Goal: Contribute content: Contribute content

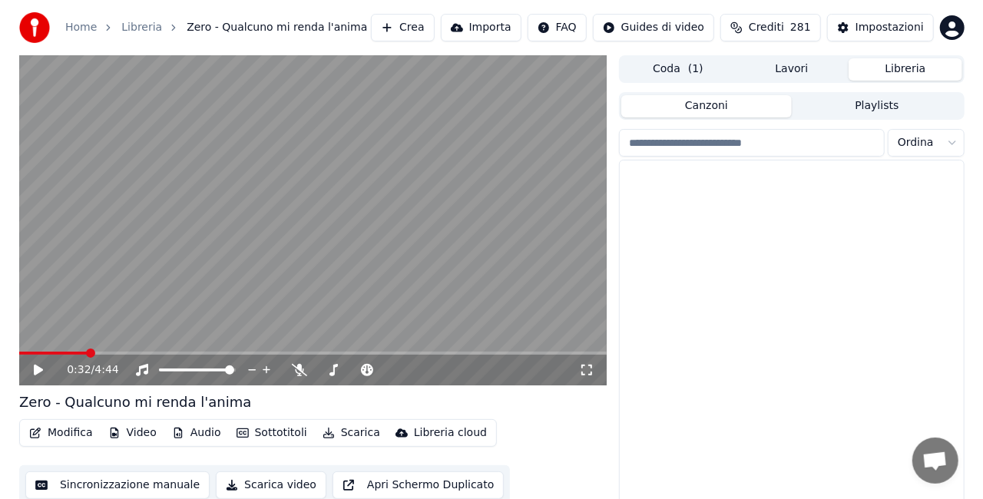
scroll to position [21658, 0]
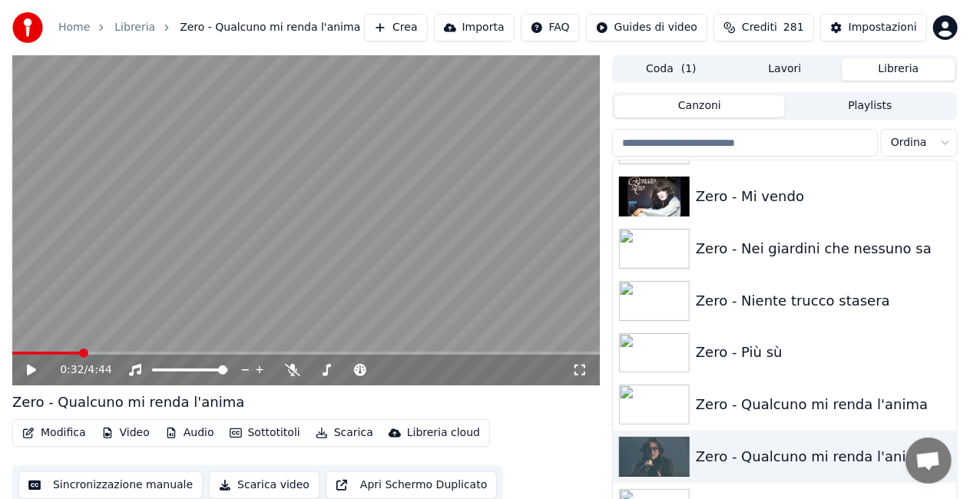
click at [797, 37] on button "Crediti 281" at bounding box center [763, 28] width 101 height 28
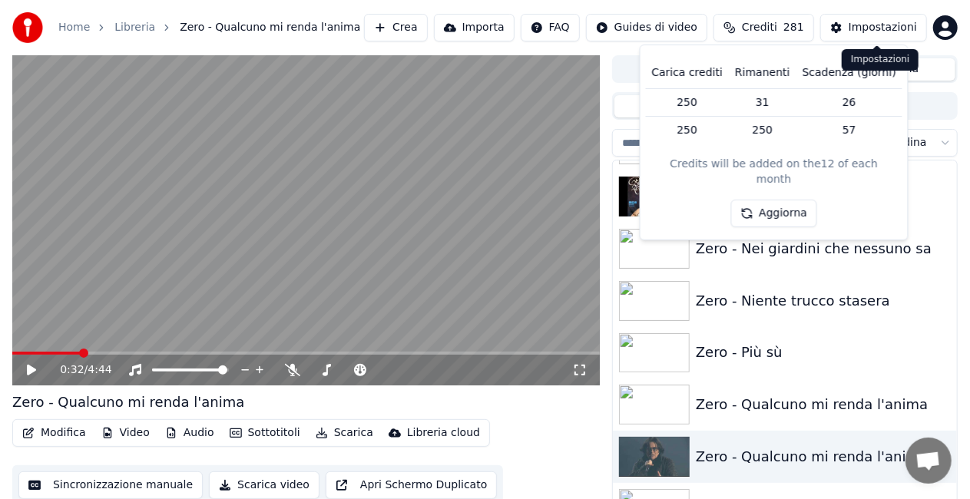
click at [865, 24] on div "Impostazioni" at bounding box center [882, 27] width 68 height 15
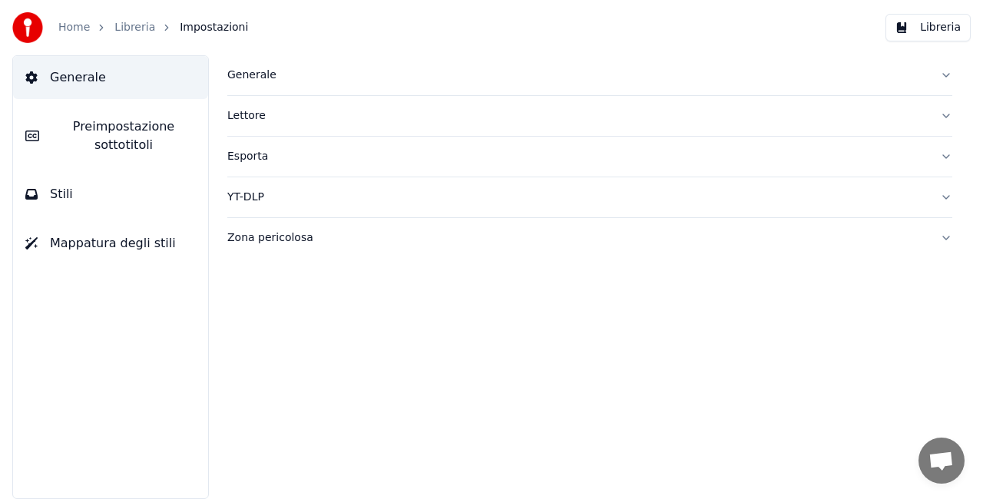
click at [281, 69] on div "Generale" at bounding box center [577, 75] width 700 height 15
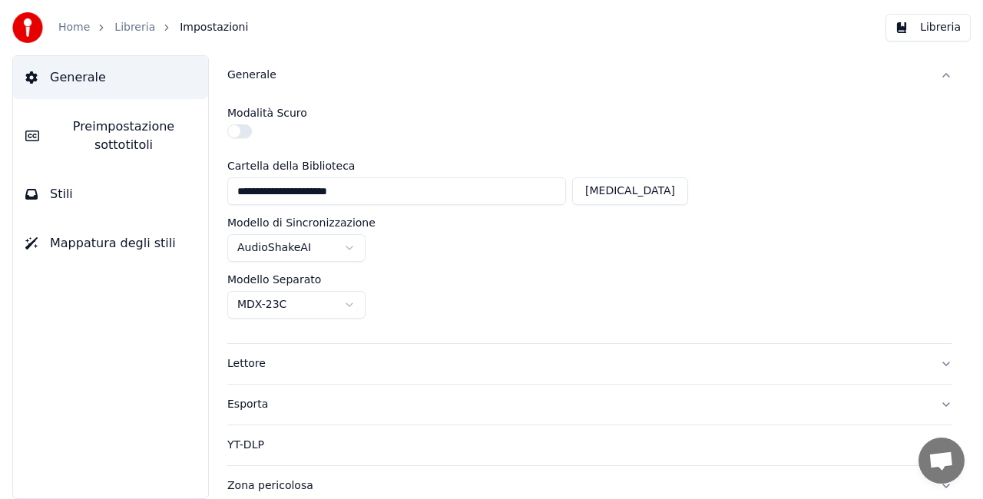
click at [342, 240] on html "**********" at bounding box center [491, 249] width 983 height 499
click at [456, 81] on html "**********" at bounding box center [491, 249] width 983 height 499
click at [91, 140] on span "Preimpostazione sottotitoli" at bounding box center [123, 135] width 144 height 37
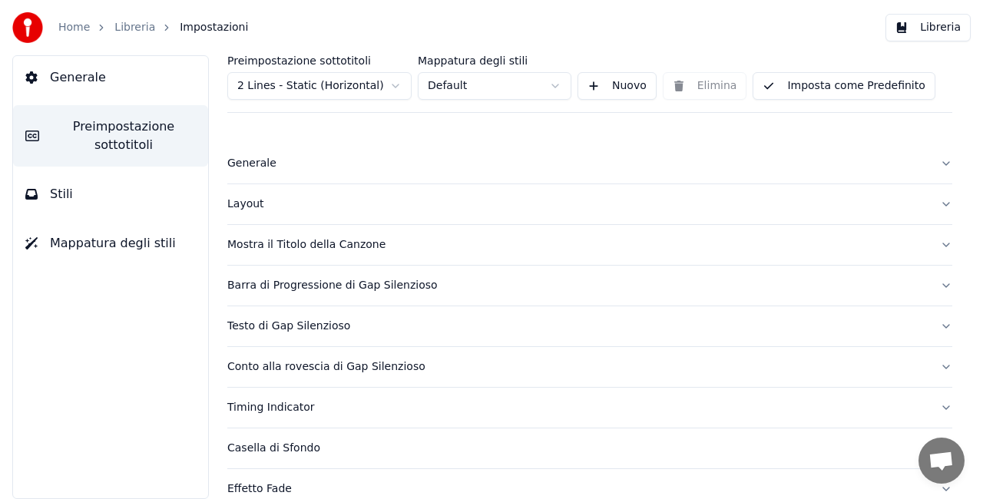
click at [395, 239] on div "Mostra il Titolo della Canzone" at bounding box center [577, 244] width 700 height 15
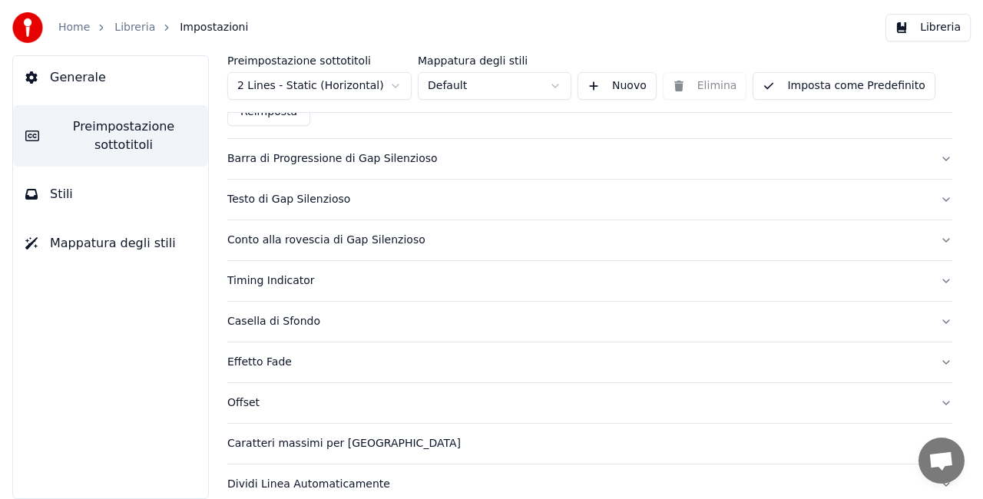
scroll to position [1017, 0]
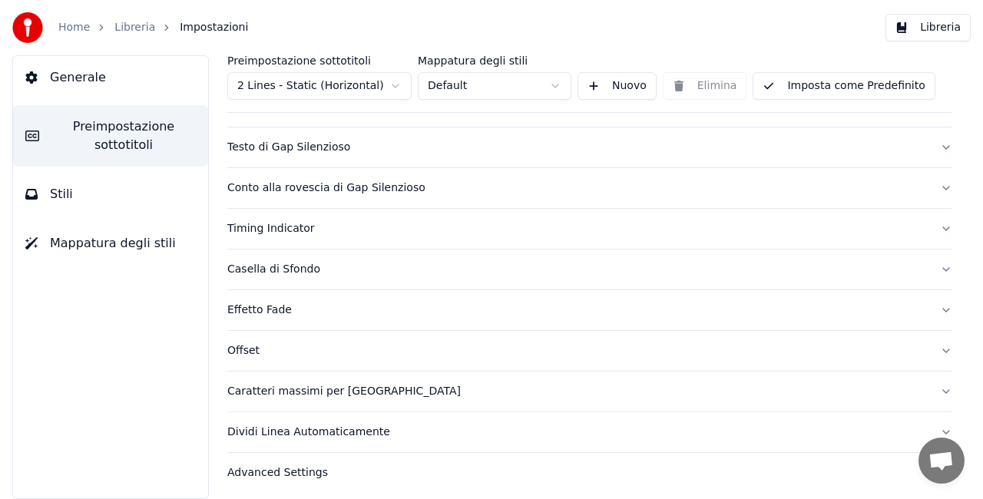
click at [49, 206] on button "Stili" at bounding box center [110, 194] width 195 height 43
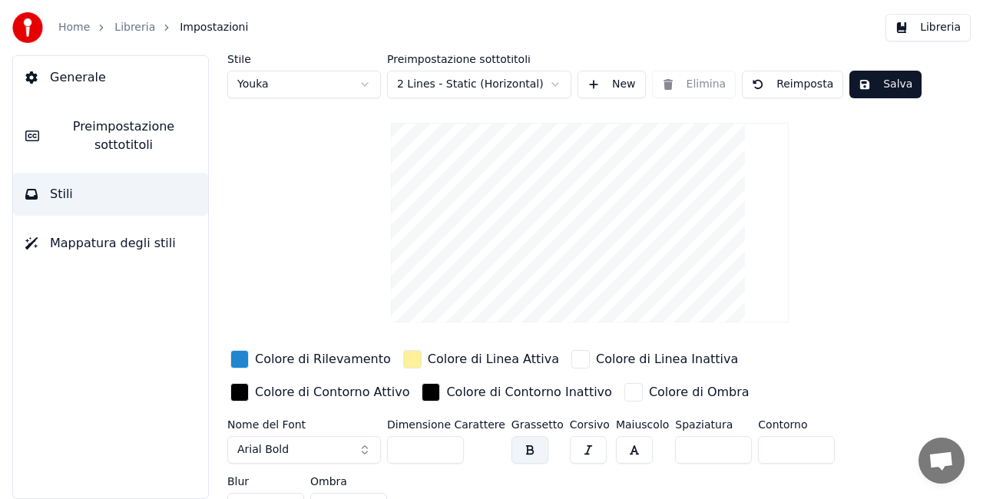
scroll to position [26, 0]
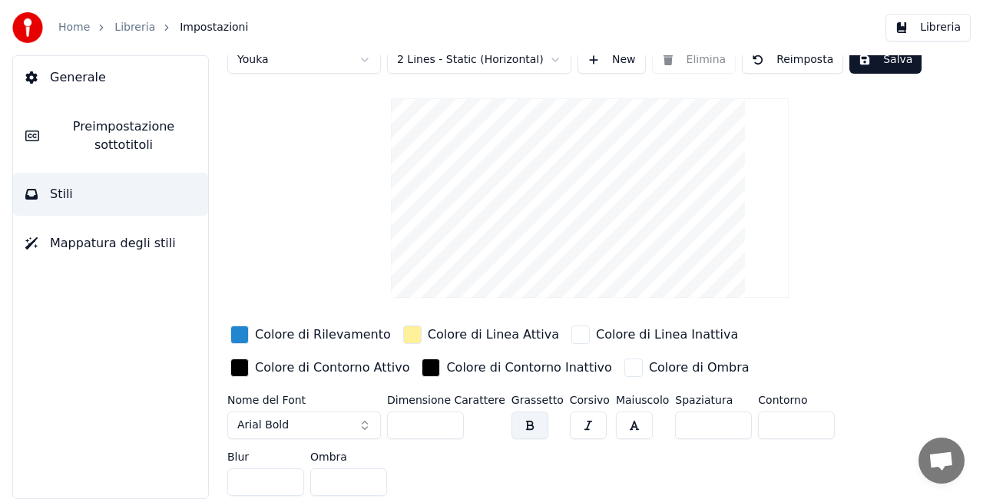
click at [144, 241] on span "Mappatura degli stili" at bounding box center [113, 243] width 126 height 18
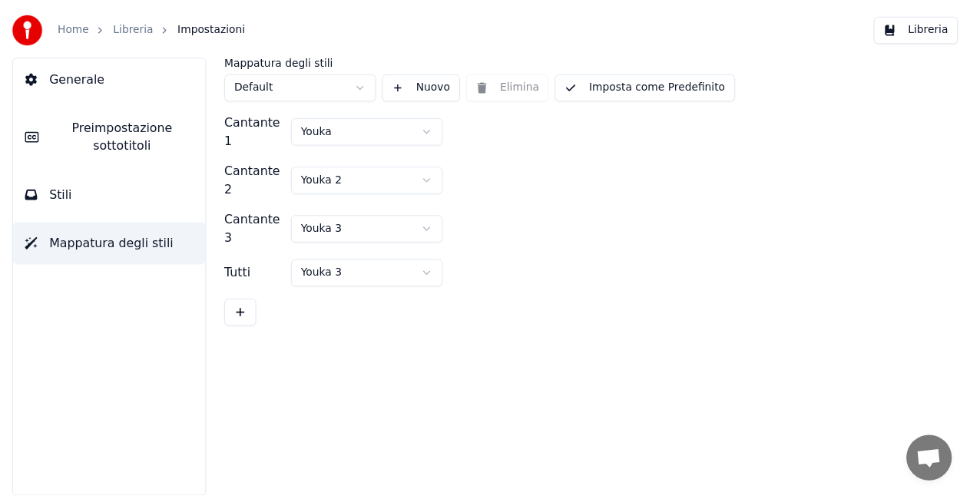
scroll to position [0, 0]
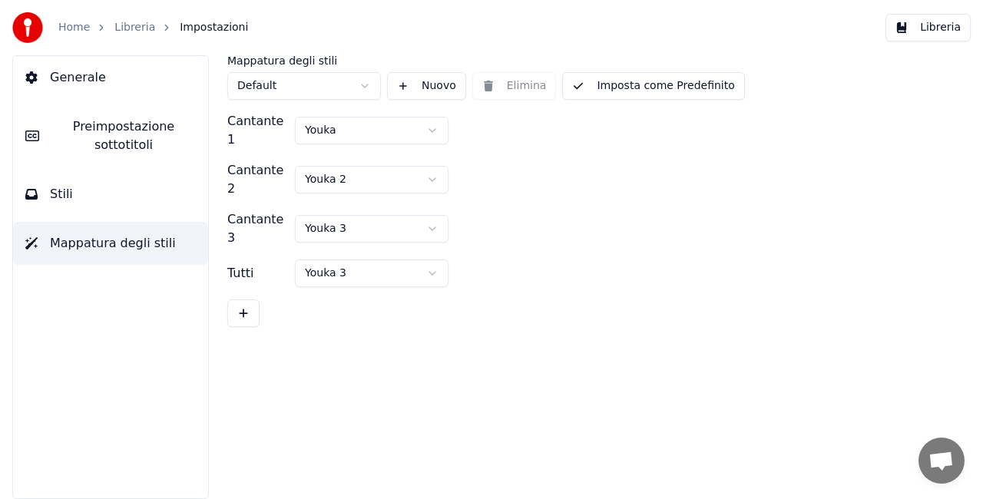
click at [75, 66] on button "Generale" at bounding box center [110, 77] width 195 height 43
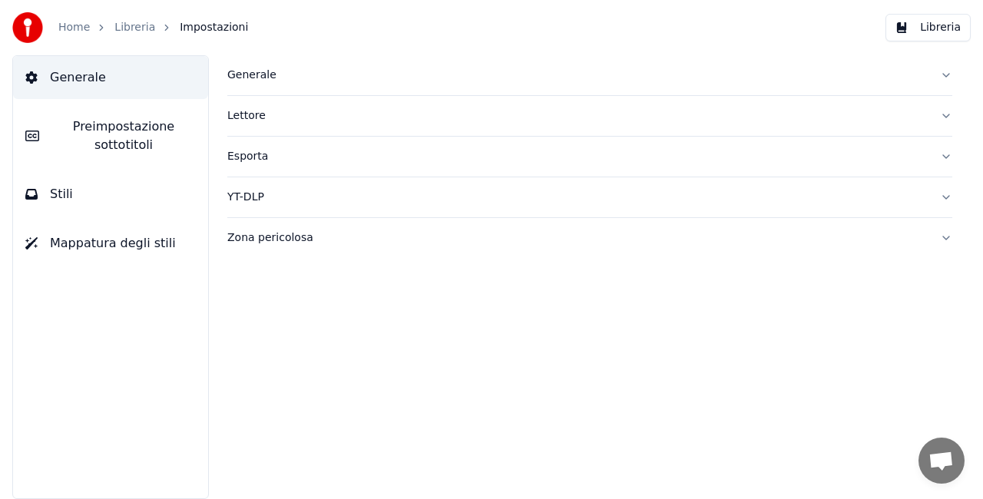
click at [84, 72] on span "Generale" at bounding box center [78, 77] width 56 height 18
click at [180, 30] on span "Impostazioni" at bounding box center [214, 27] width 68 height 15
click at [193, 28] on span "Impostazioni" at bounding box center [214, 27] width 68 height 15
click at [961, 26] on button "Libreria" at bounding box center [927, 28] width 85 height 28
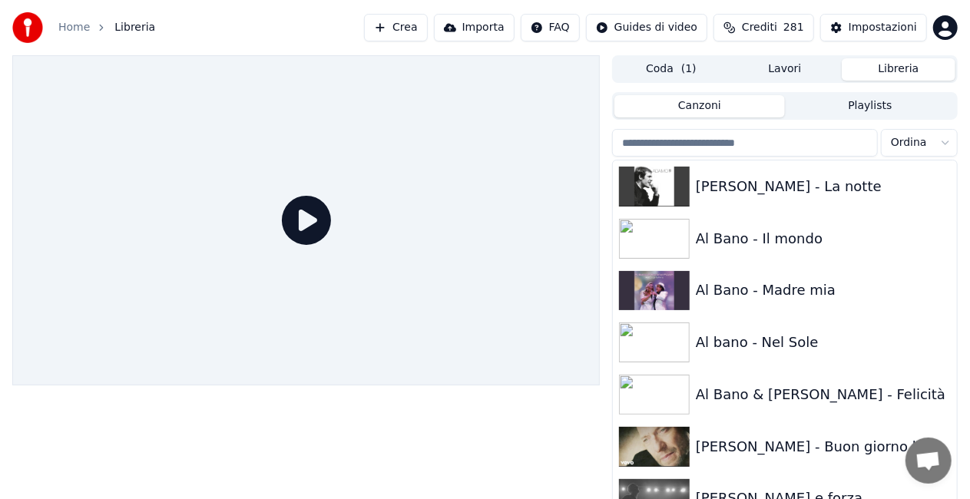
click at [865, 124] on div "Canzoni Playlists [PERSON_NAME] - La notte Al Bano - Il mondo Al Bano - Madre m…" at bounding box center [785, 313] width 346 height 442
click at [861, 113] on div "Canzoni Playlists" at bounding box center [785, 106] width 346 height 28
click at [862, 104] on button "Playlists" at bounding box center [870, 106] width 170 height 22
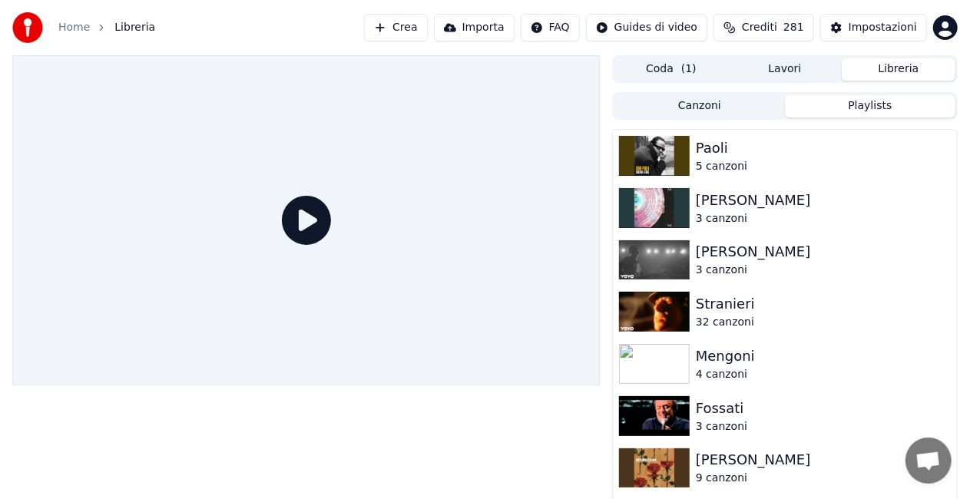
click at [719, 107] on button "Canzoni" at bounding box center [699, 106] width 170 height 22
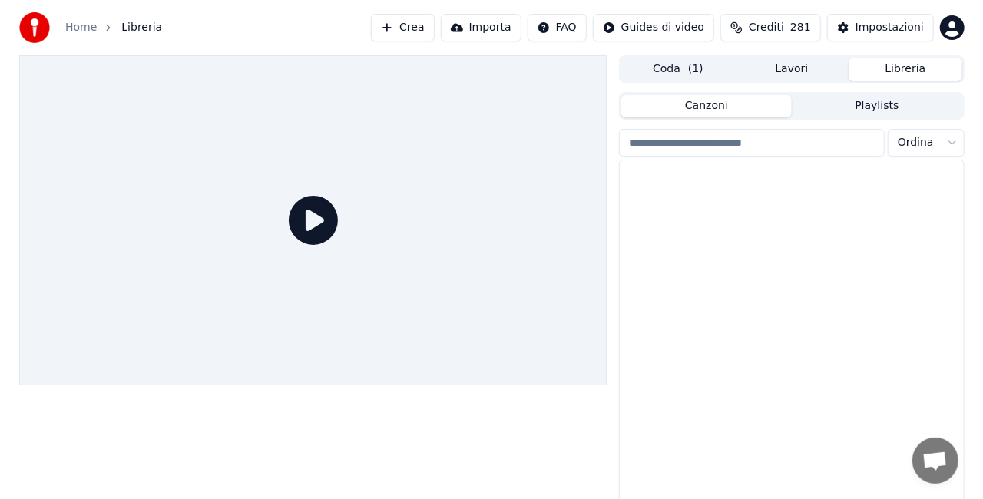
scroll to position [3471, 0]
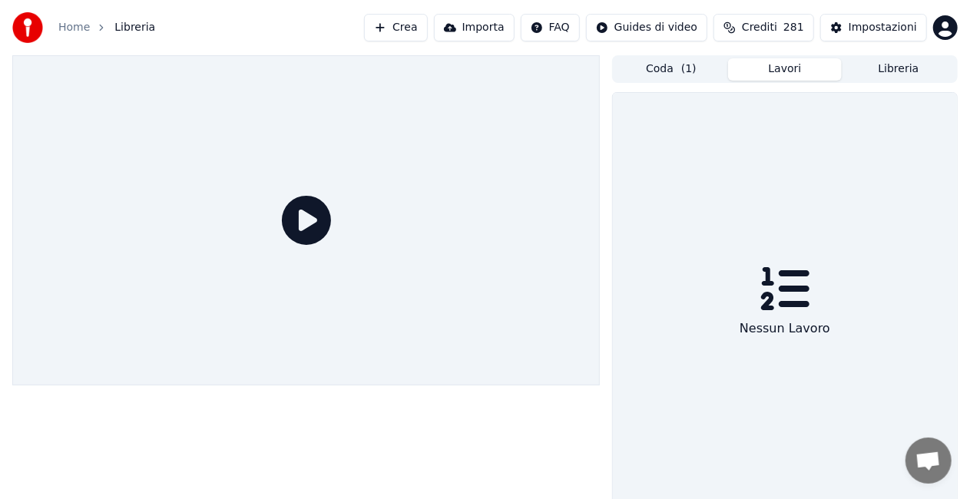
drag, startPoint x: 812, startPoint y: 68, endPoint x: 806, endPoint y: 59, distance: 11.1
click at [811, 65] on button "Lavori" at bounding box center [785, 69] width 114 height 22
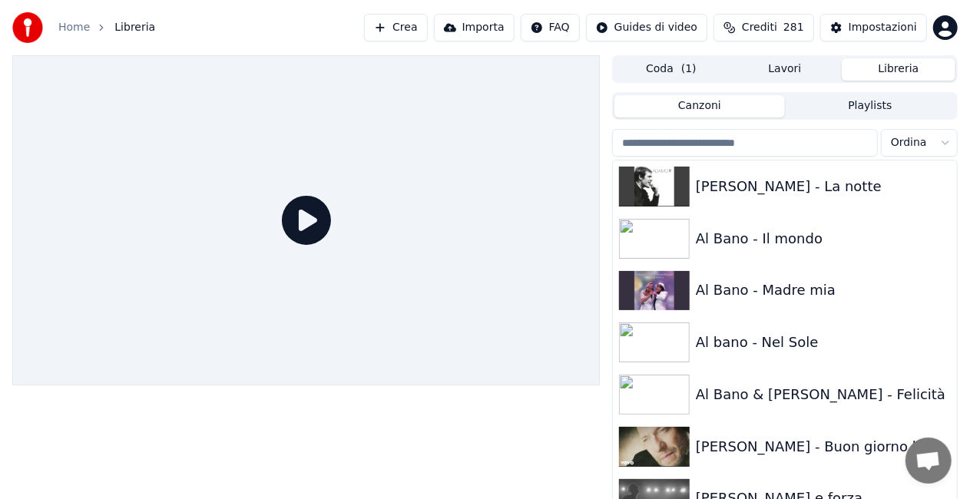
drag, startPoint x: 897, startPoint y: 67, endPoint x: 818, endPoint y: 88, distance: 81.8
click at [897, 66] on button "Libreria" at bounding box center [899, 69] width 114 height 22
click at [802, 234] on div "Al Bano - Il mondo" at bounding box center [816, 238] width 240 height 21
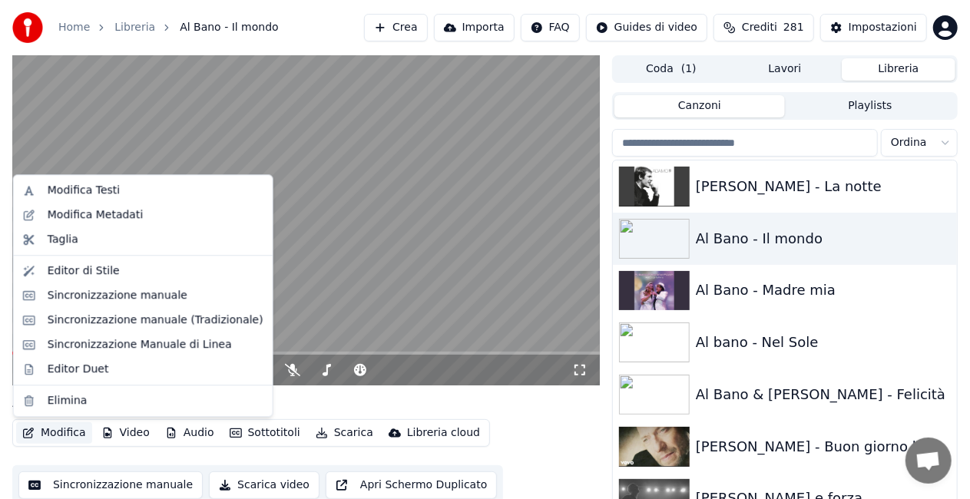
click at [34, 433] on button "Modifica" at bounding box center [54, 432] width 76 height 21
click at [116, 184] on div "Modifica Testi" at bounding box center [156, 190] width 216 height 15
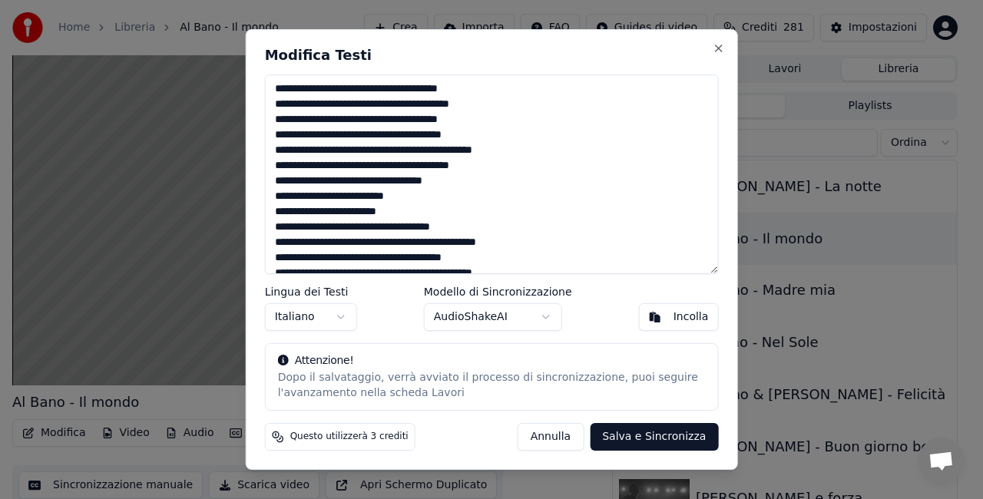
click at [486, 89] on textarea "**********" at bounding box center [492, 174] width 454 height 200
type textarea "**********"
click at [682, 438] on button "Salva e Sincronizza" at bounding box center [654, 437] width 128 height 28
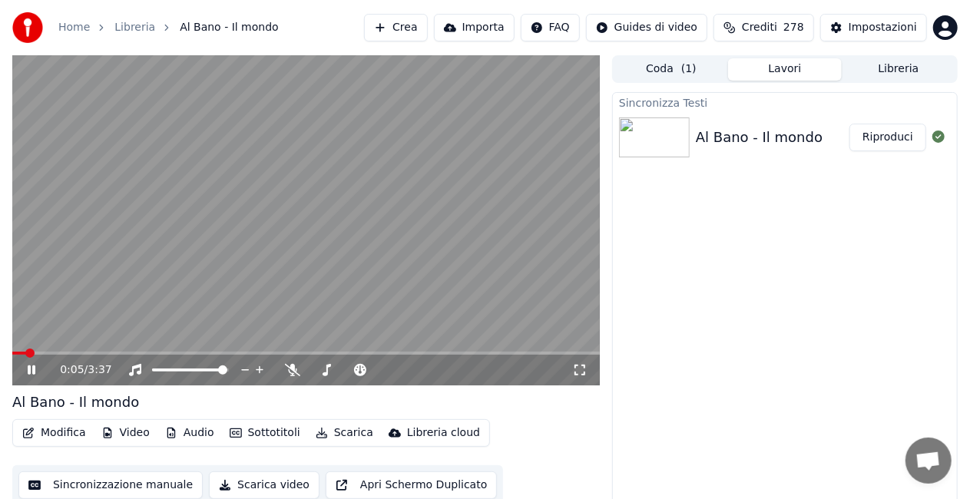
click at [25, 353] on span at bounding box center [19, 353] width 14 height 3
click at [894, 135] on button "Riproduci" at bounding box center [887, 138] width 77 height 28
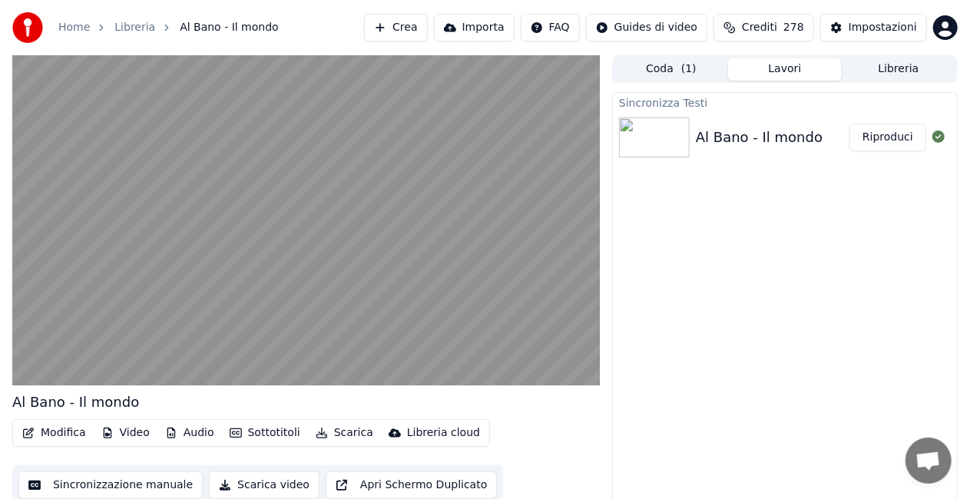
click at [871, 72] on button "Libreria" at bounding box center [899, 69] width 114 height 22
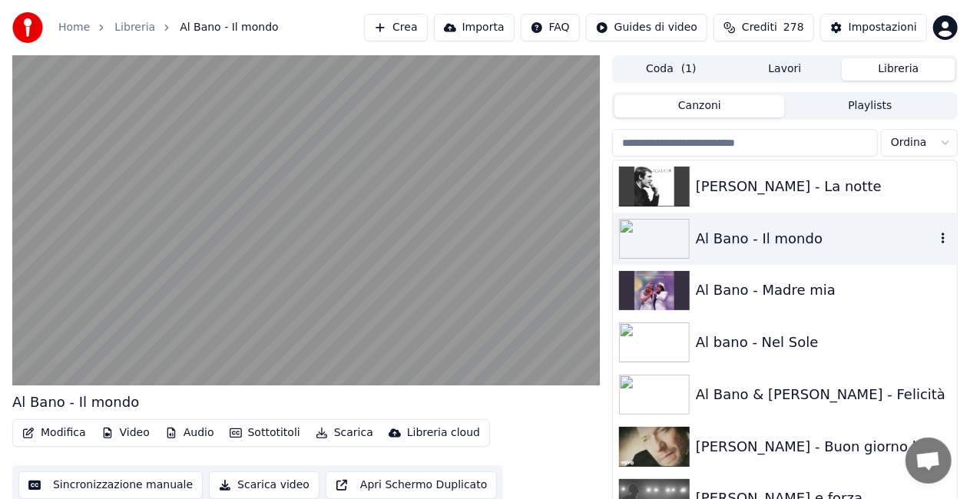
click at [774, 243] on div "Al Bano - Il mondo" at bounding box center [816, 238] width 240 height 21
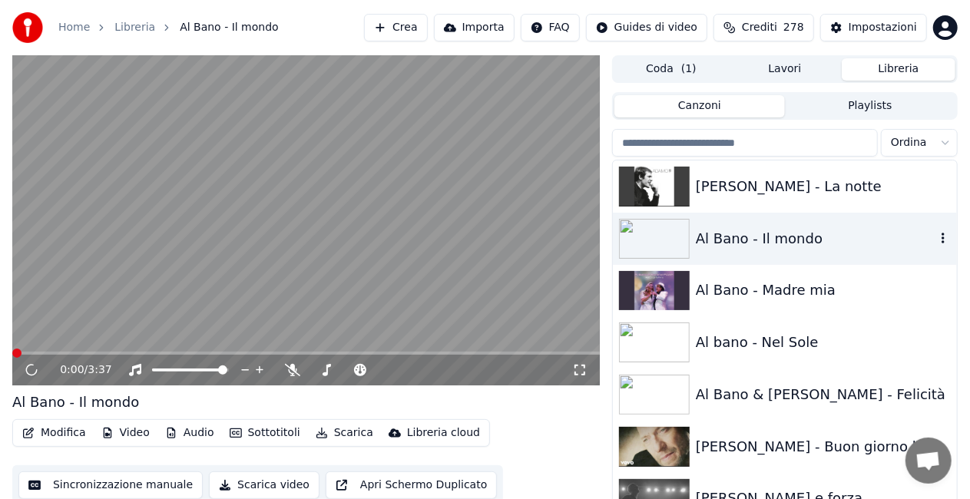
click at [774, 240] on div "Al Bano - Il mondo" at bounding box center [816, 238] width 240 height 21
drag, startPoint x: 774, startPoint y: 240, endPoint x: 774, endPoint y: 230, distance: 9.2
click at [770, 235] on div "Al Bano - Il mondo" at bounding box center [816, 238] width 240 height 21
click at [44, 349] on video at bounding box center [305, 220] width 587 height 330
click at [48, 355] on span at bounding box center [305, 353] width 587 height 3
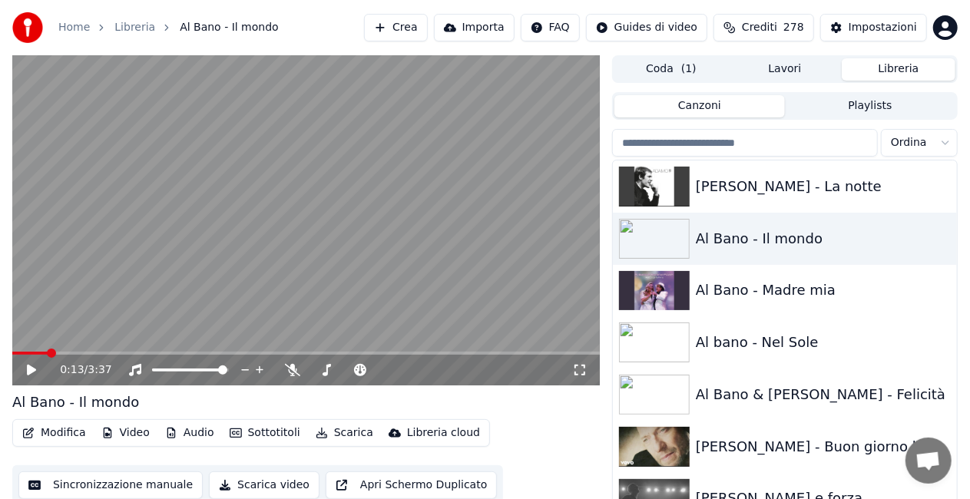
click at [94, 292] on video at bounding box center [305, 220] width 587 height 330
click at [299, 366] on icon at bounding box center [292, 370] width 15 height 12
click at [326, 372] on icon at bounding box center [326, 370] width 15 height 12
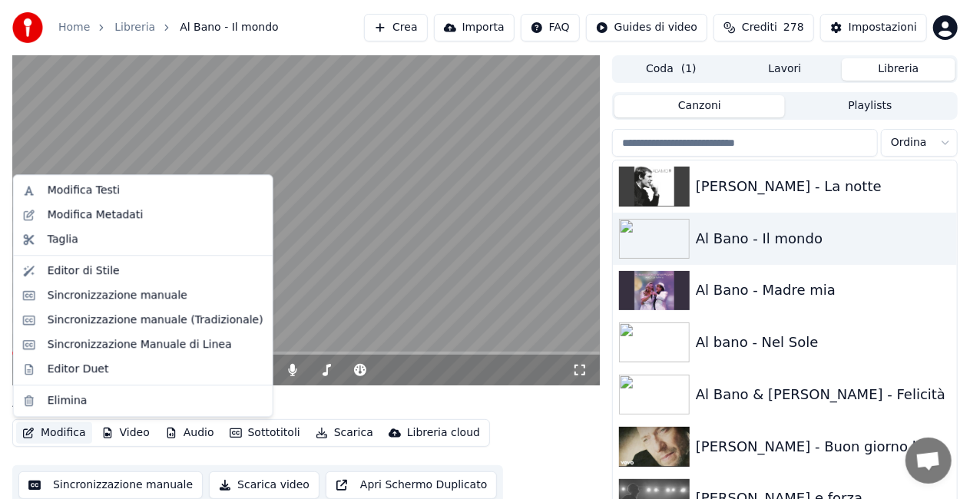
click at [61, 430] on button "Modifica" at bounding box center [54, 432] width 76 height 21
click at [84, 183] on div "Modifica Testi" at bounding box center [84, 190] width 72 height 15
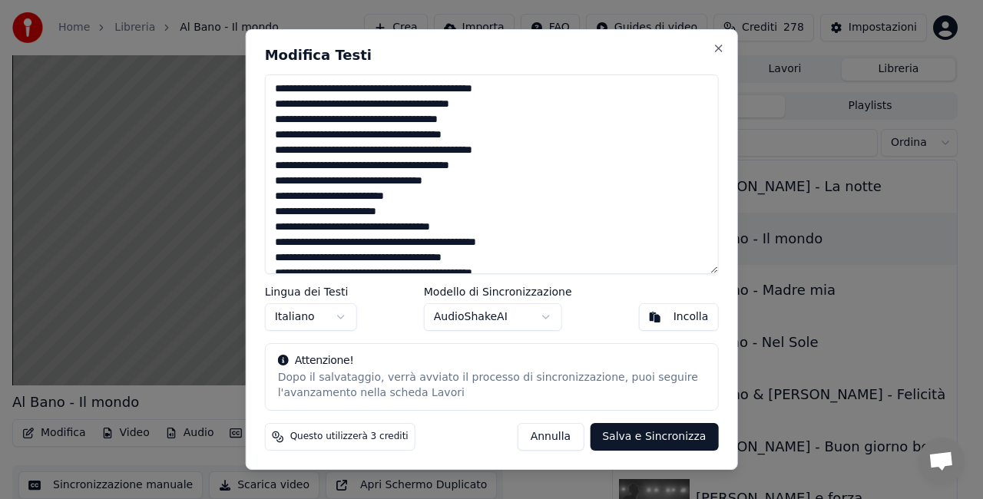
drag, startPoint x: 482, startPoint y: 94, endPoint x: 787, endPoint y: 42, distance: 309.1
click at [787, 42] on body "Home Libreria Al Bano - Il mondo Crea Importa FAQ Guides di video Crediti 278 I…" at bounding box center [485, 249] width 970 height 499
type textarea "**********"
click at [663, 441] on button "Salva e Sincronizza" at bounding box center [654, 437] width 128 height 28
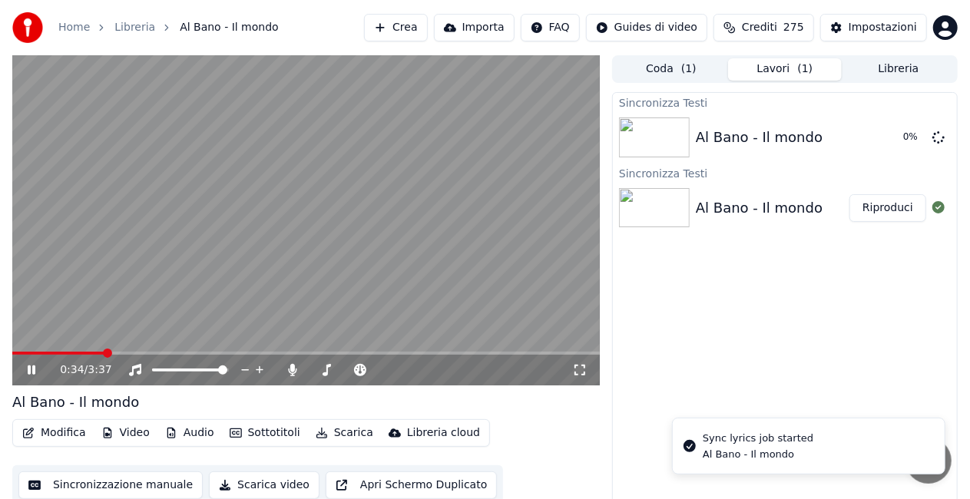
click at [27, 372] on icon at bounding box center [42, 370] width 35 height 12
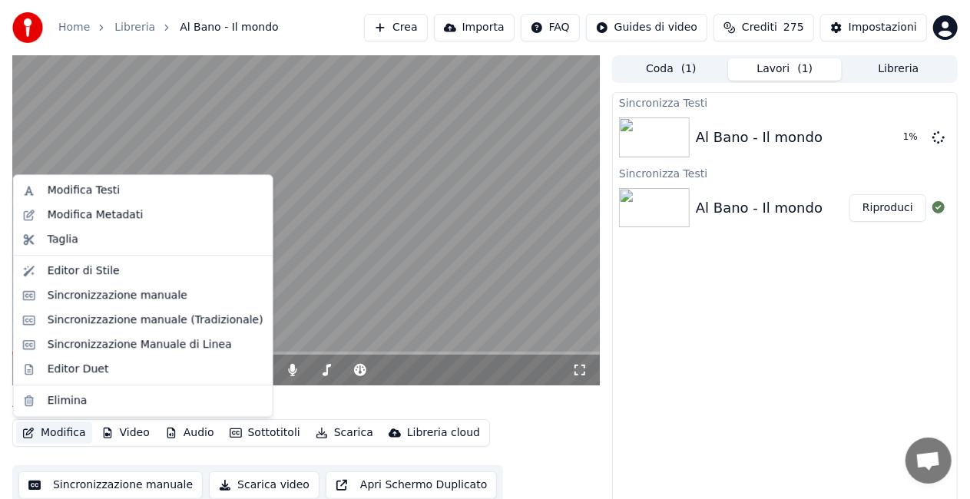
click at [74, 438] on button "Modifica" at bounding box center [54, 432] width 76 height 21
click at [74, 310] on div "Sincronizzazione manuale (Tradizionale)" at bounding box center [143, 320] width 253 height 25
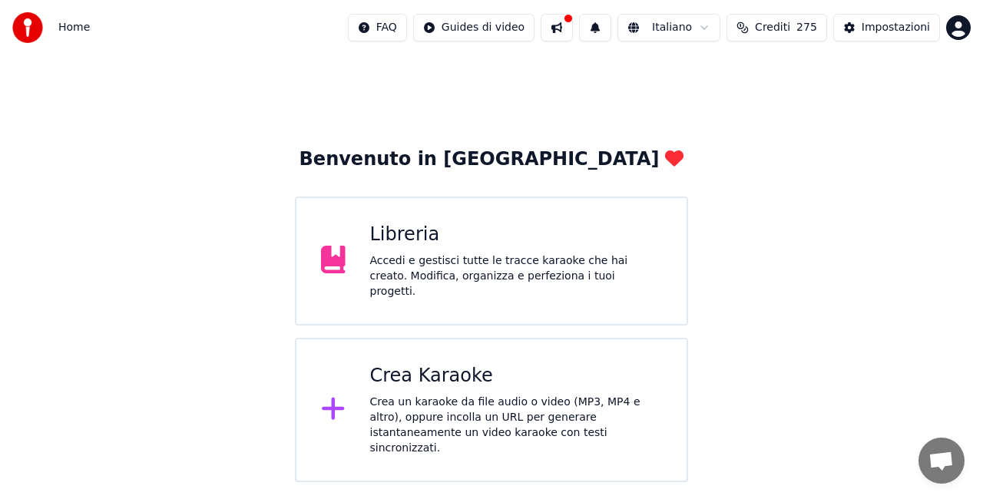
click at [573, 28] on button at bounding box center [557, 28] width 32 height 28
click at [346, 123] on div "Benvenuto in Youka Libreria Accedi e gestisci tutte le tracce karaoke che hai c…" at bounding box center [491, 268] width 983 height 427
drag, startPoint x: 604, startPoint y: 21, endPoint x: 607, endPoint y: 32, distance: 11.9
click at [606, 28] on button at bounding box center [595, 28] width 32 height 28
click at [574, 241] on div "Libreria" at bounding box center [516, 235] width 293 height 25
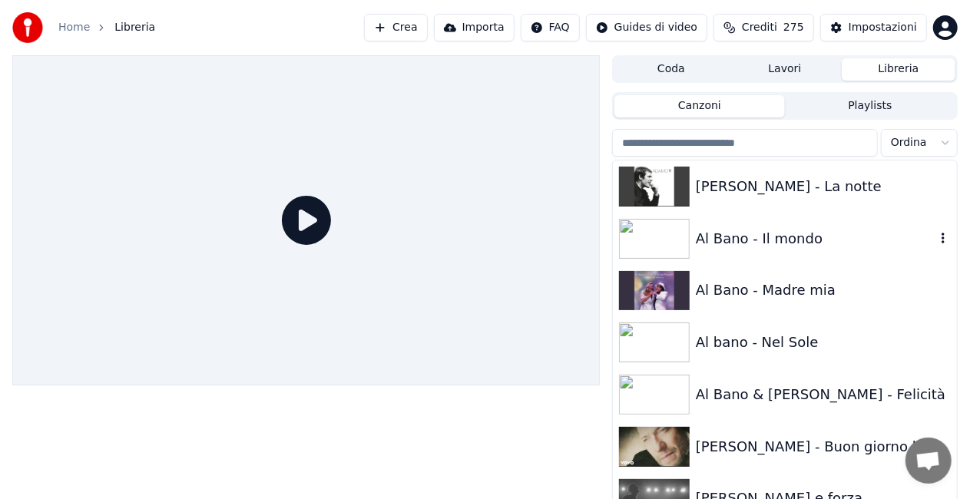
click at [716, 232] on div "Al Bano - Il mondo" at bounding box center [816, 238] width 240 height 21
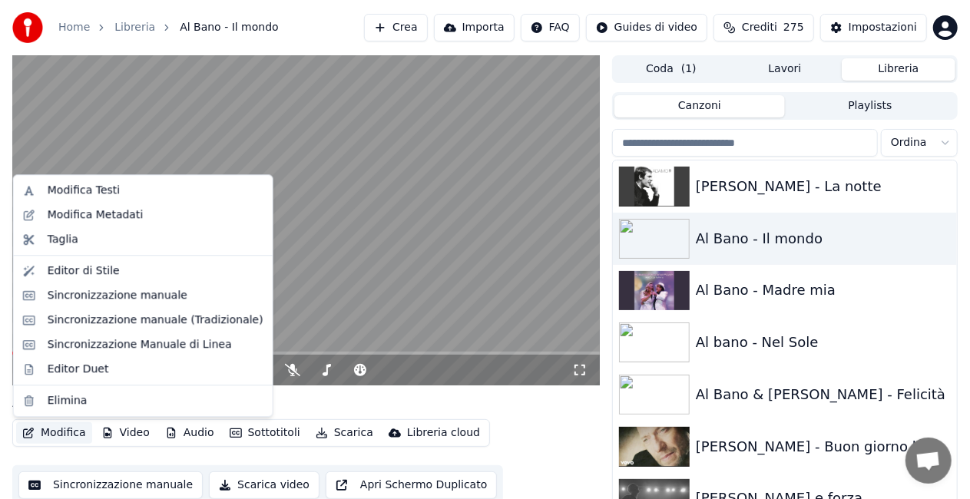
click at [72, 437] on button "Modifica" at bounding box center [54, 432] width 76 height 21
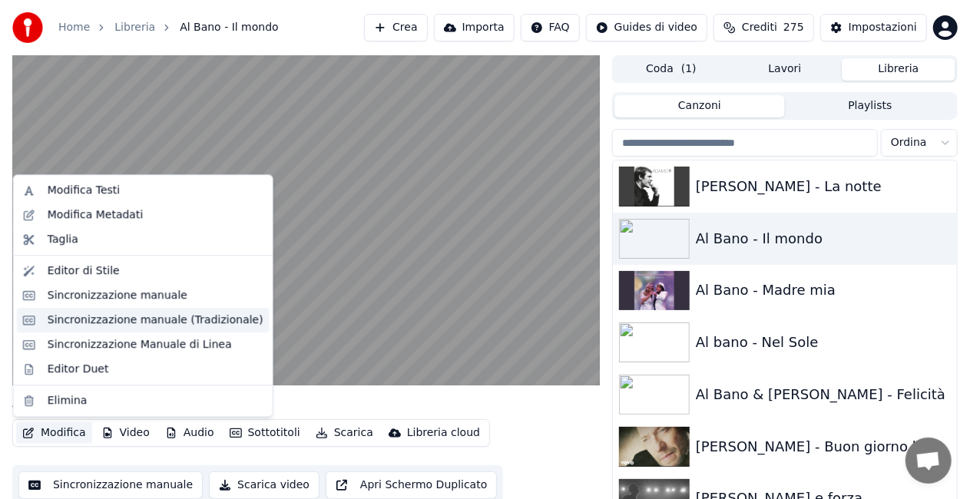
click at [144, 324] on div "Sincronizzazione manuale (Tradizionale)" at bounding box center [156, 320] width 216 height 15
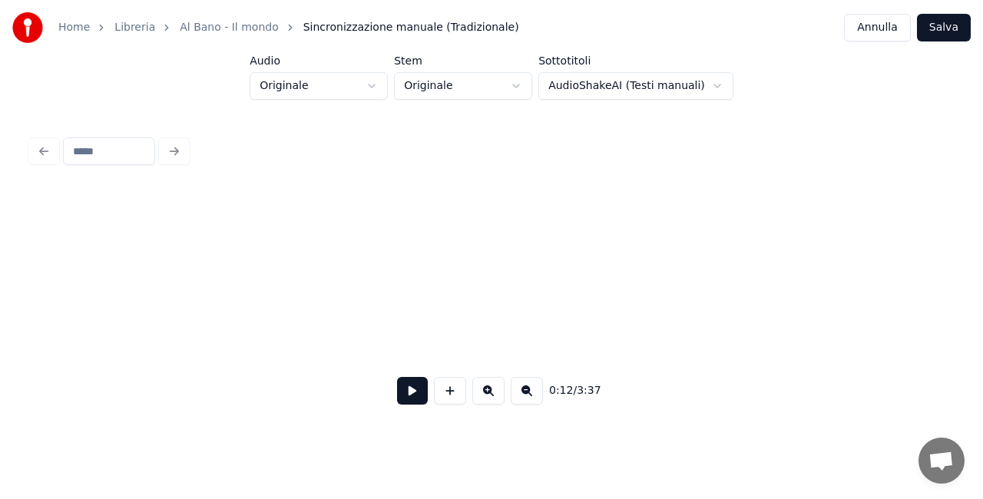
scroll to position [0, 943]
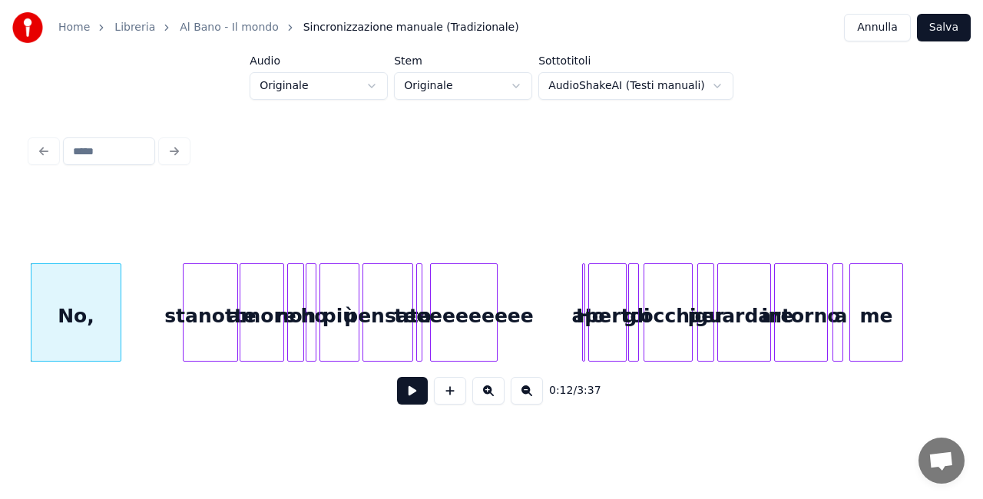
click at [529, 396] on button at bounding box center [527, 391] width 32 height 28
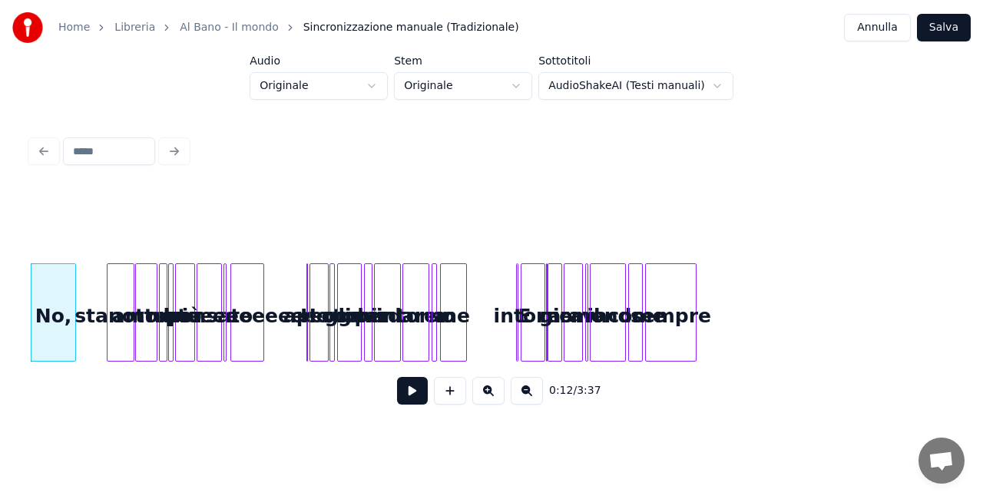
click at [529, 396] on button at bounding box center [527, 391] width 32 height 28
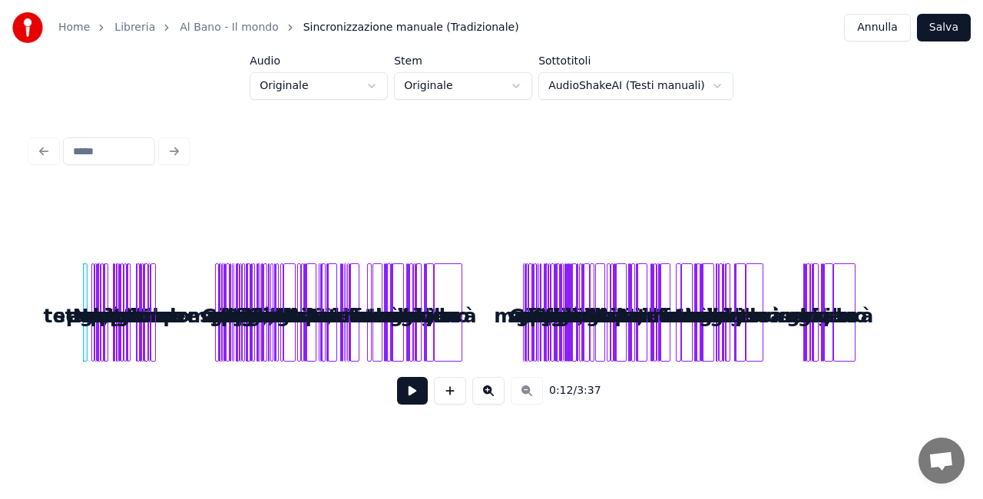
click at [486, 394] on button at bounding box center [488, 391] width 32 height 28
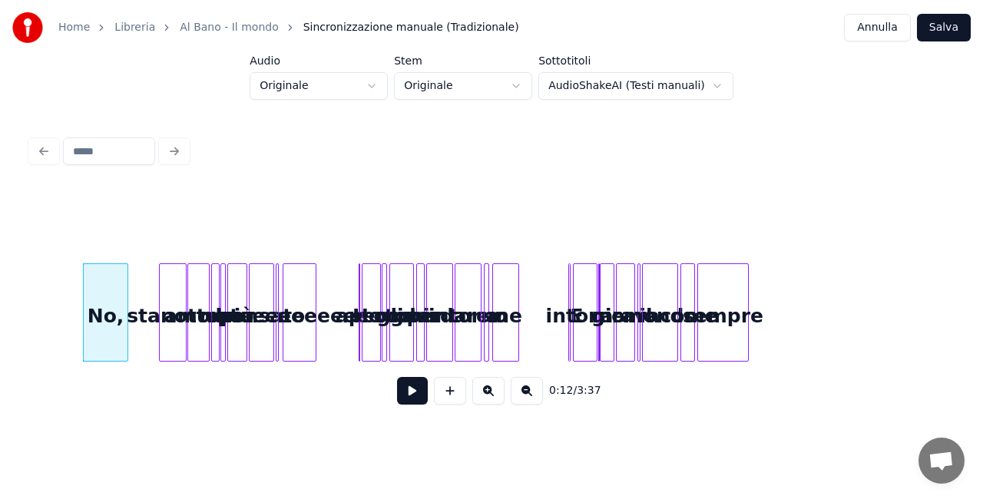
click at [486, 394] on button at bounding box center [488, 391] width 32 height 28
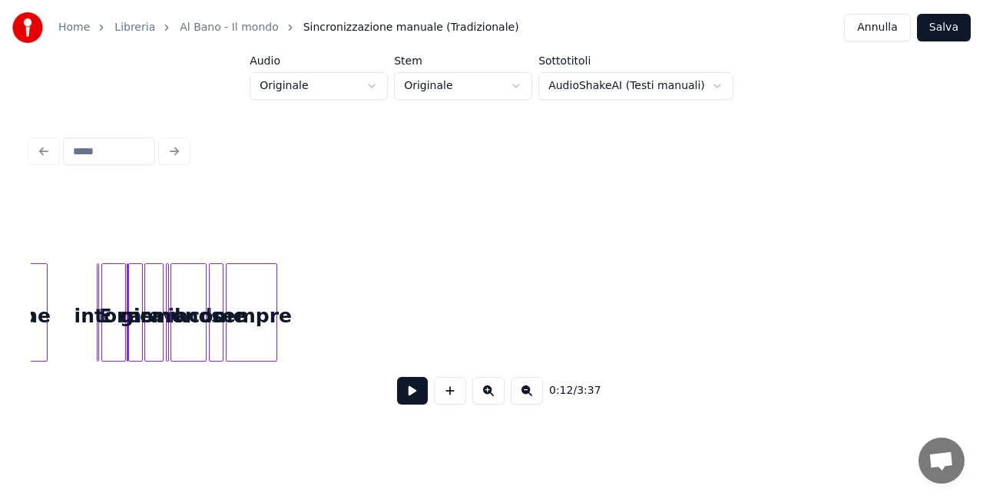
click at [486, 394] on button at bounding box center [488, 391] width 32 height 28
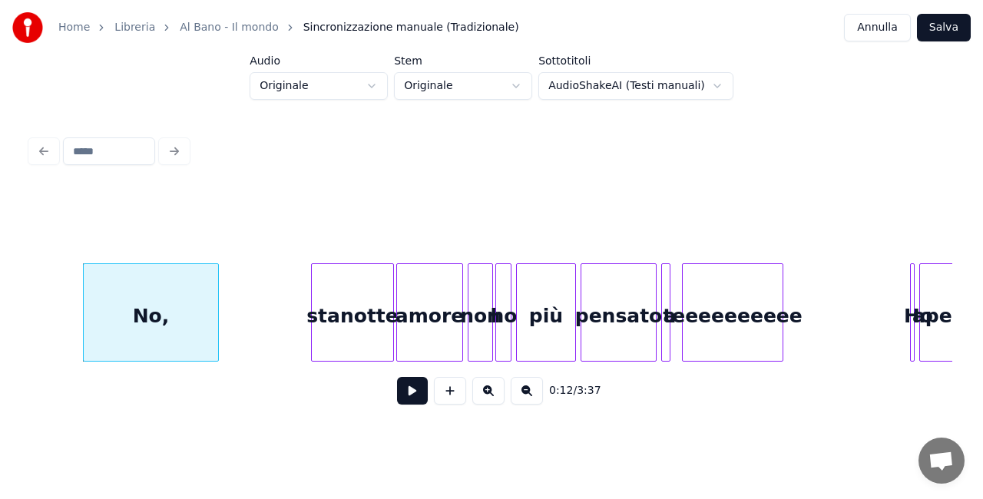
click at [486, 394] on button at bounding box center [488, 391] width 32 height 28
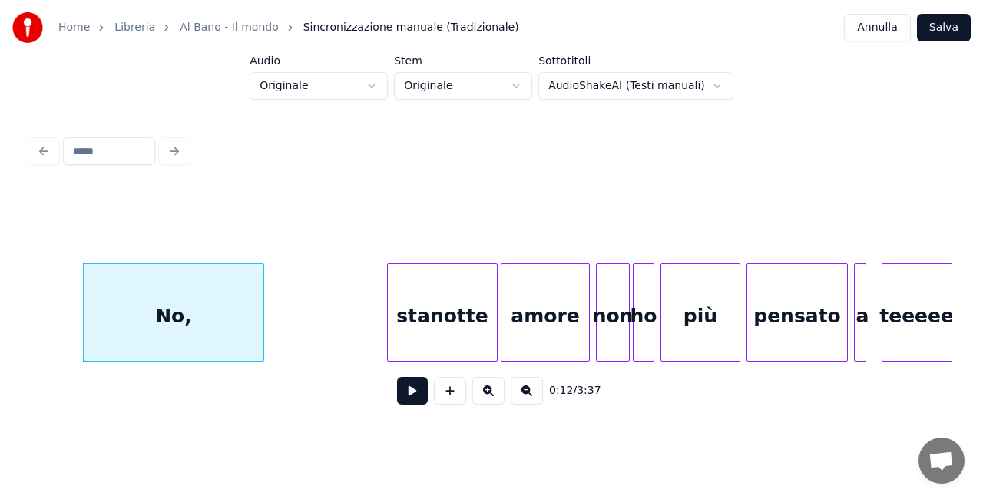
click at [486, 394] on button at bounding box center [488, 391] width 32 height 28
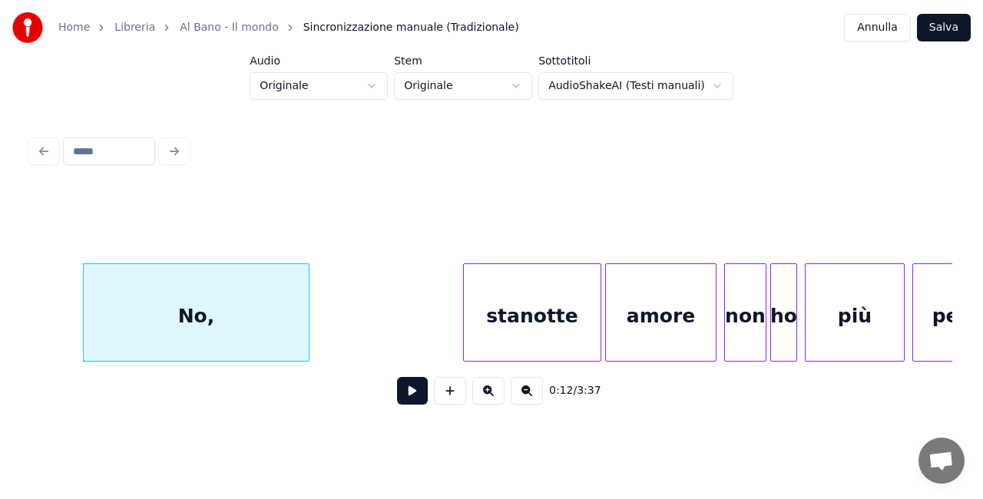
click at [486, 394] on button at bounding box center [488, 391] width 32 height 28
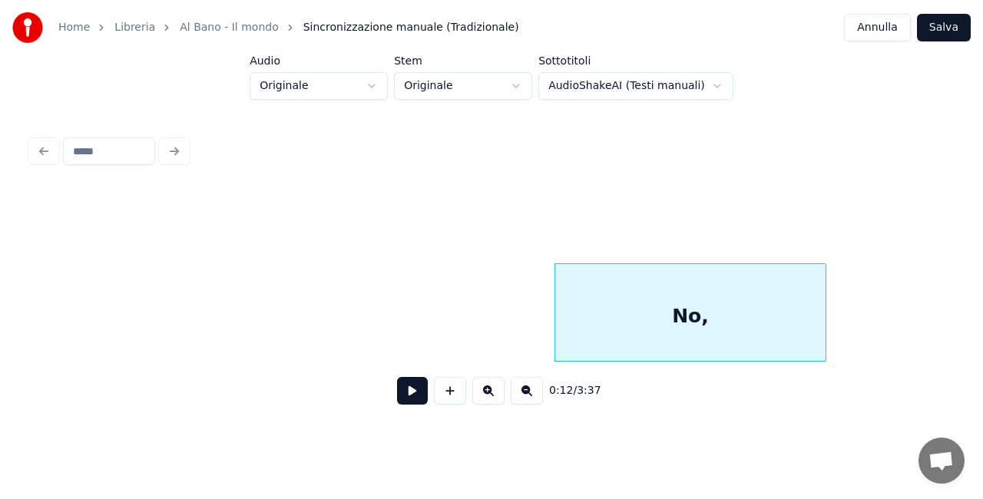
scroll to position [0, 2777]
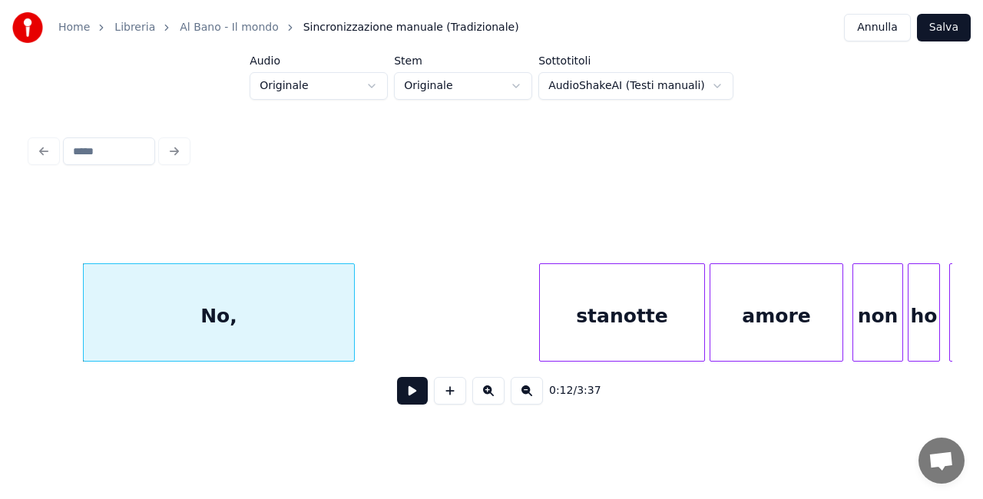
click at [0, 277] on div "Home Libreria Al Bano - Il mondo Sincronizzazione manuale (Tradizionale) Annull…" at bounding box center [491, 212] width 983 height 424
click at [32, 241] on div at bounding box center [491, 225] width 921 height 77
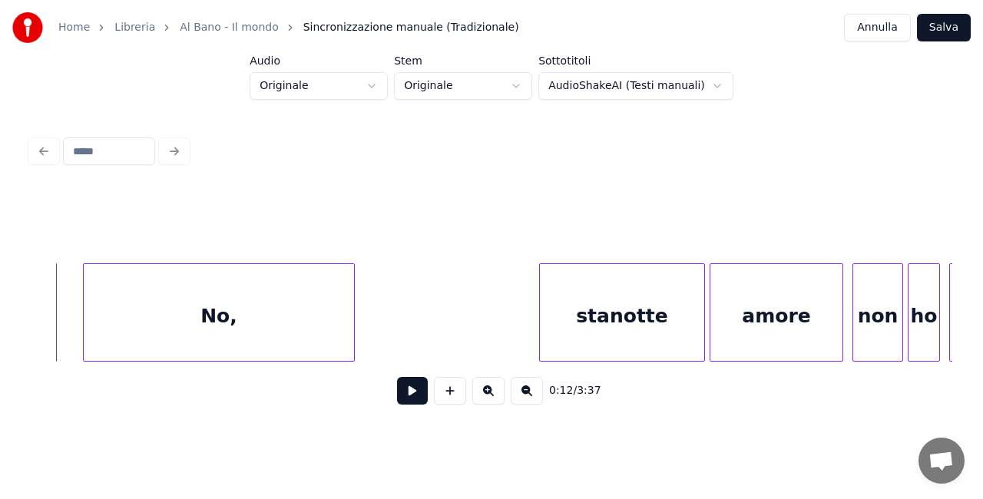
click at [418, 405] on button at bounding box center [412, 391] width 31 height 28
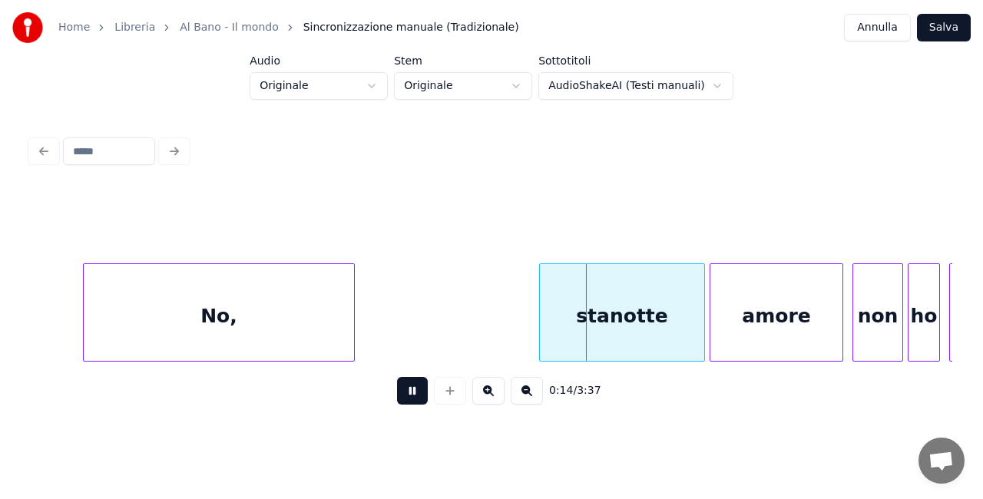
click at [418, 405] on button at bounding box center [412, 391] width 31 height 28
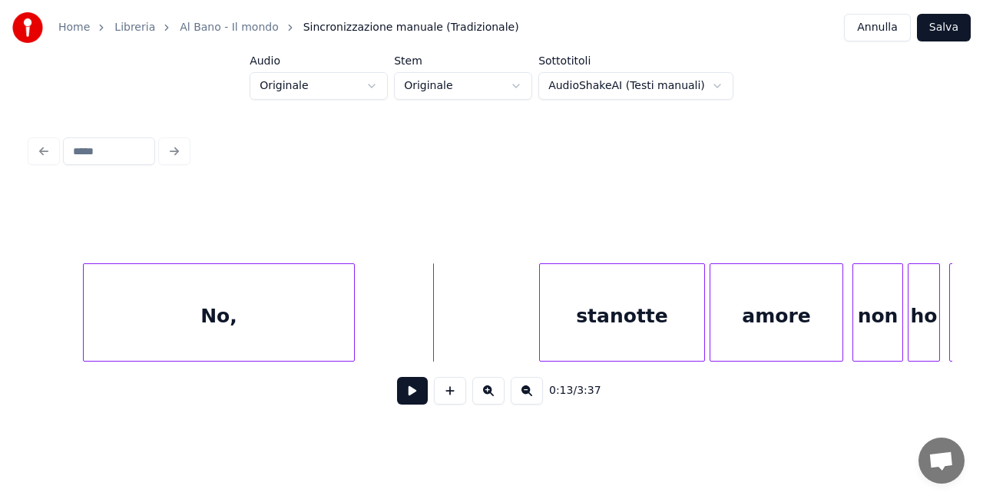
click at [87, 432] on html "Home Libreria Al Bano - Il mondo Sincronizzazione manuale (Tradizionale) Annull…" at bounding box center [491, 224] width 983 height 448
click at [425, 396] on button at bounding box center [412, 391] width 31 height 28
click at [412, 398] on button at bounding box center [412, 391] width 31 height 28
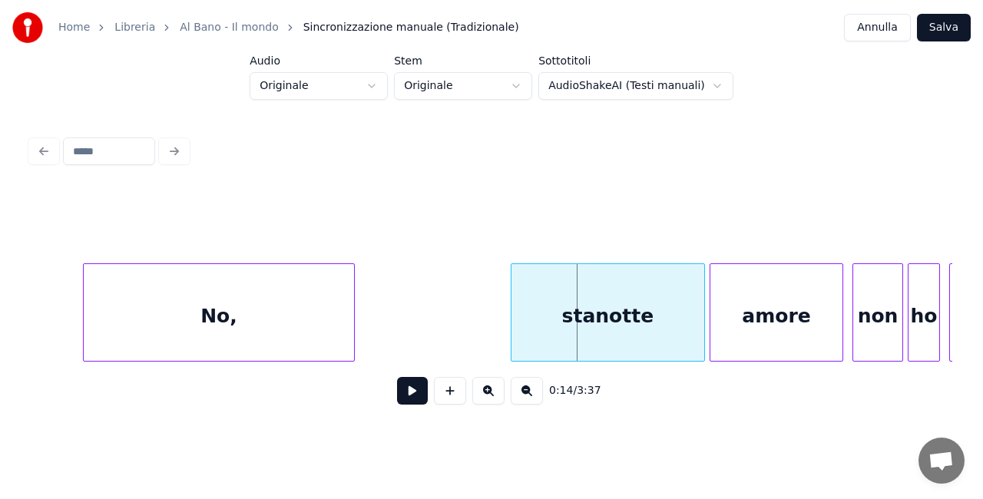
click at [511, 306] on div at bounding box center [513, 312] width 5 height 97
click at [381, 187] on div at bounding box center [491, 225] width 921 height 77
click at [385, 252] on div at bounding box center [491, 225] width 921 height 77
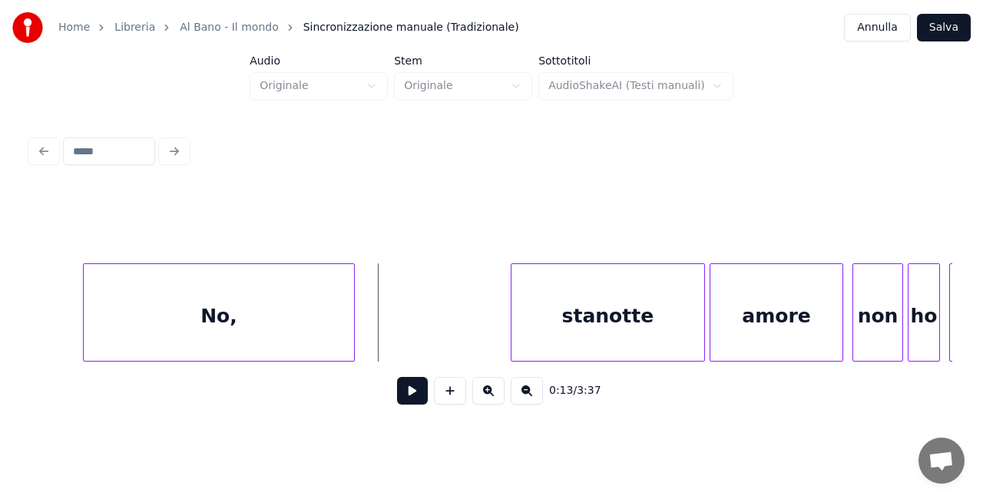
click at [421, 399] on button at bounding box center [412, 391] width 31 height 28
click at [419, 400] on button at bounding box center [412, 391] width 31 height 28
click at [418, 401] on button at bounding box center [412, 391] width 31 height 28
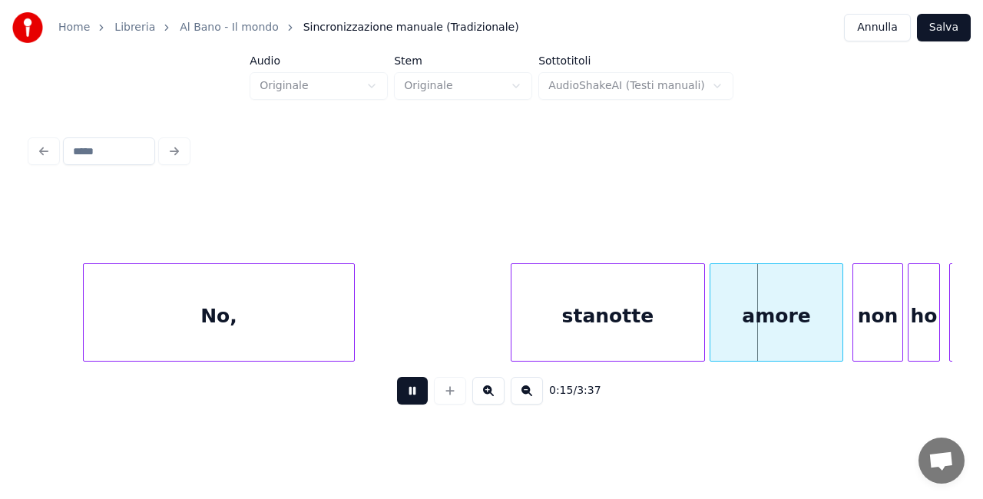
click at [417, 397] on button at bounding box center [412, 391] width 31 height 28
click at [665, 303] on div at bounding box center [664, 312] width 5 height 97
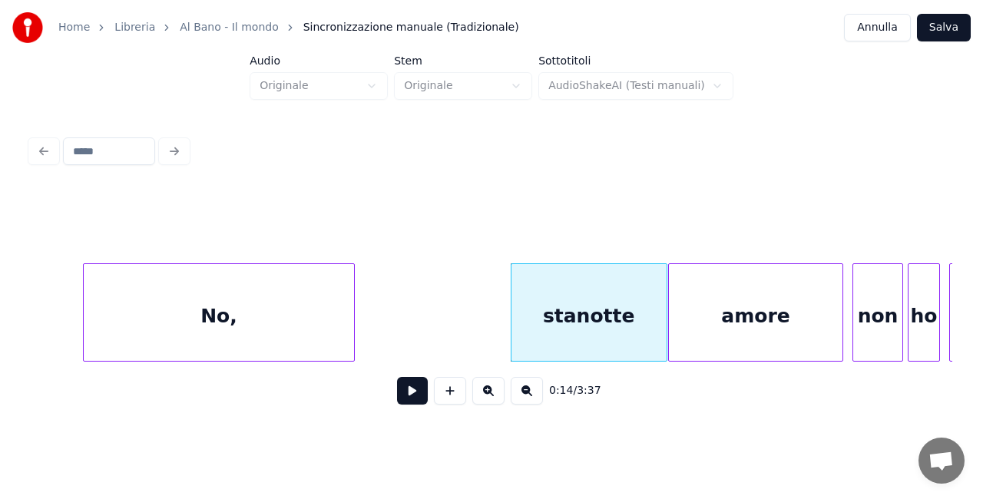
click at [669, 298] on div at bounding box center [671, 312] width 5 height 97
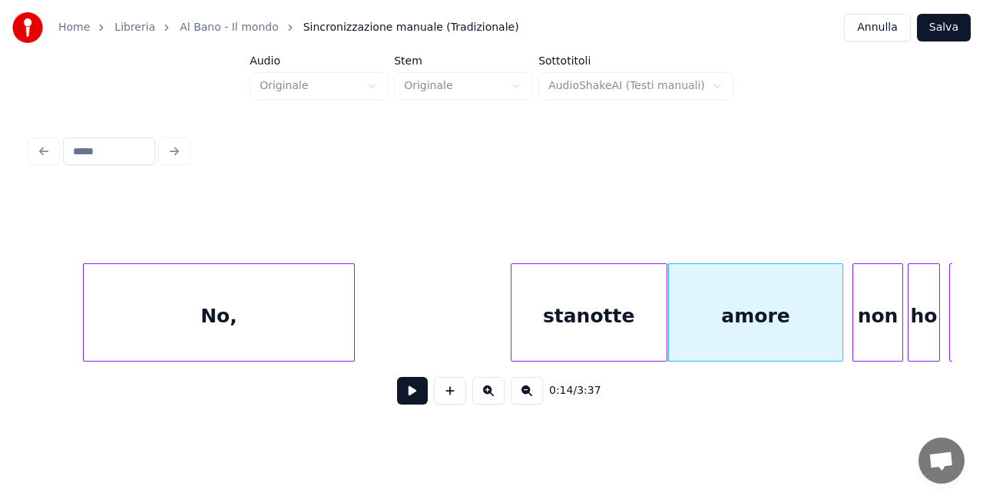
click at [345, 270] on div "No," at bounding box center [219, 316] width 270 height 104
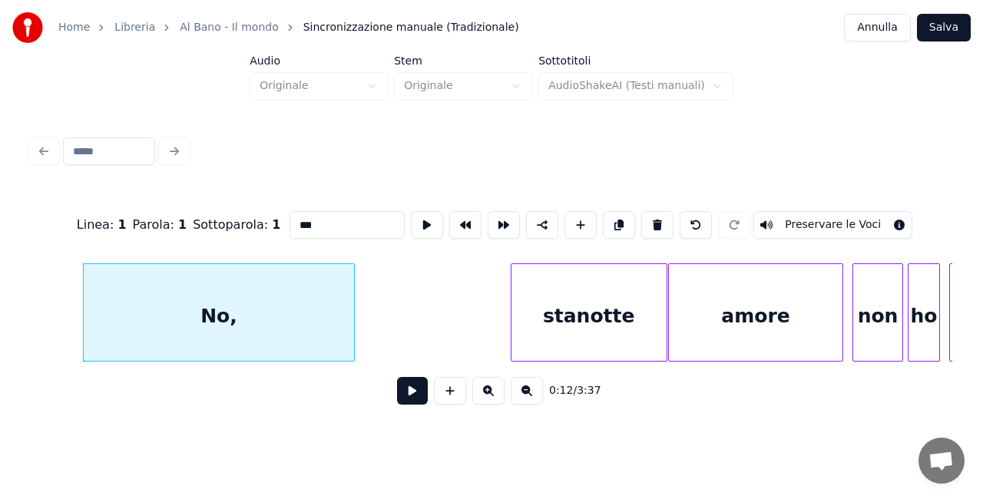
click at [412, 403] on button at bounding box center [412, 391] width 31 height 28
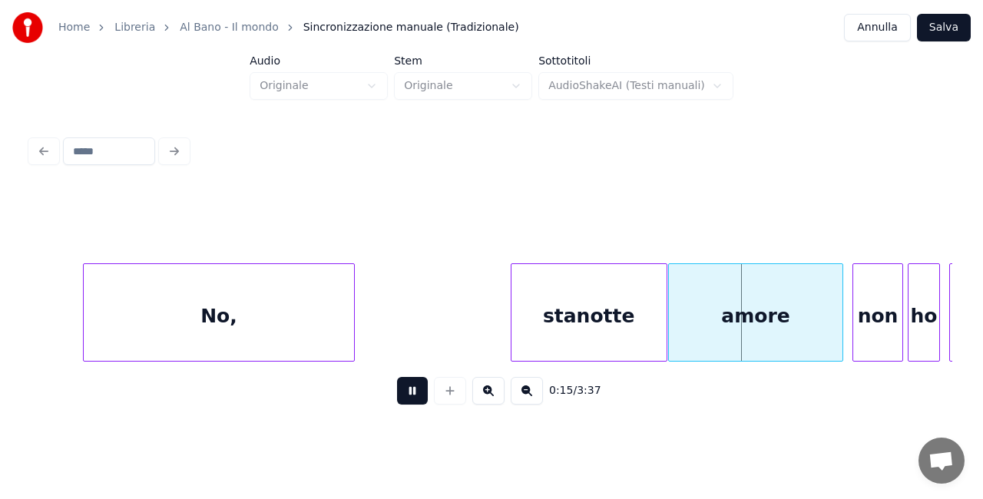
click at [408, 397] on button at bounding box center [412, 391] width 31 height 28
click at [947, 34] on button "Salva" at bounding box center [944, 28] width 54 height 28
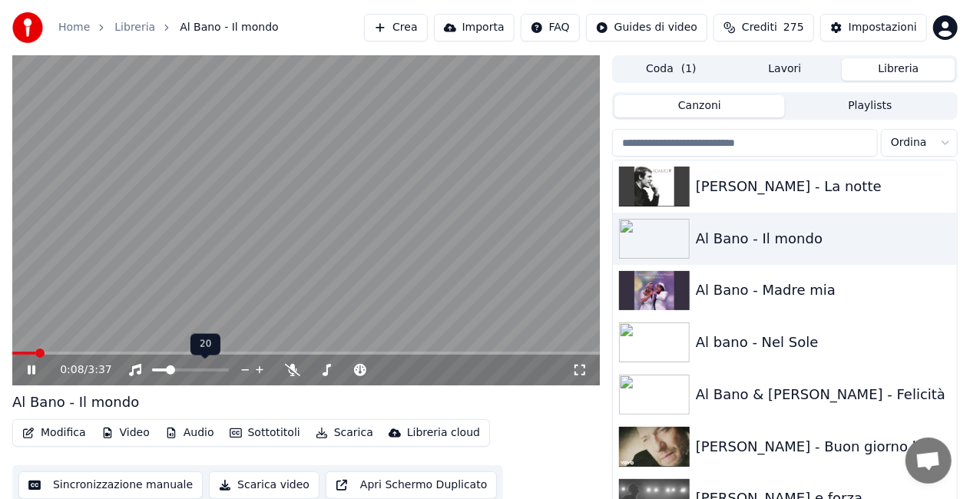
click at [167, 367] on span at bounding box center [170, 369] width 9 height 9
click at [584, 368] on icon at bounding box center [579, 370] width 11 height 11
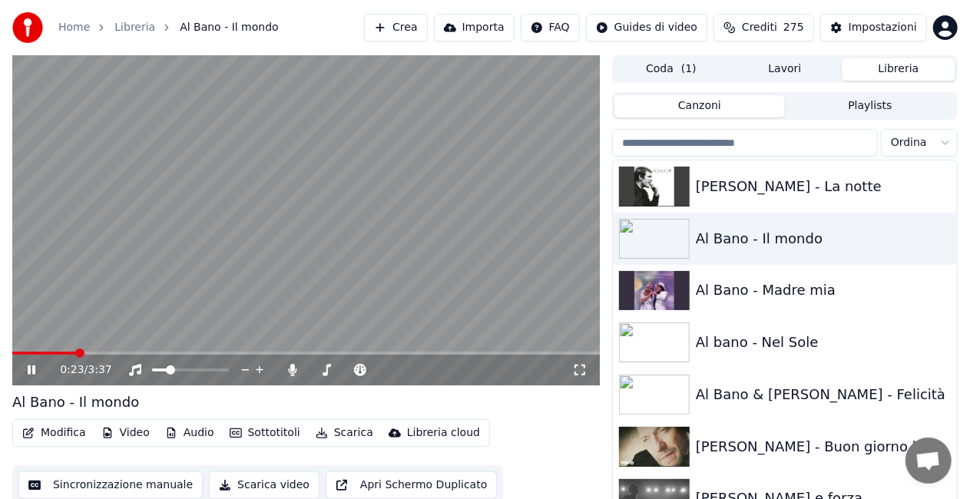
click at [294, 239] on video at bounding box center [305, 220] width 587 height 330
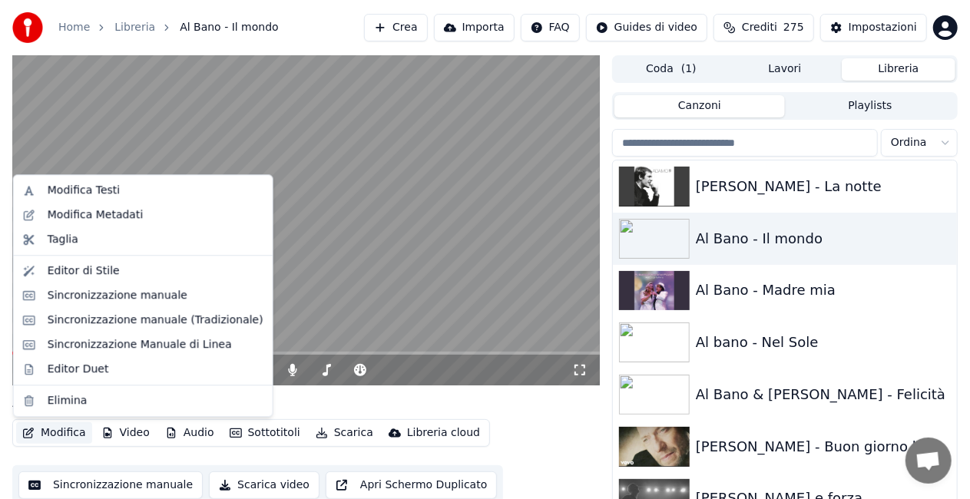
click at [75, 430] on button "Modifica" at bounding box center [54, 432] width 76 height 21
click at [112, 184] on div "Modifica Testi" at bounding box center [84, 190] width 72 height 15
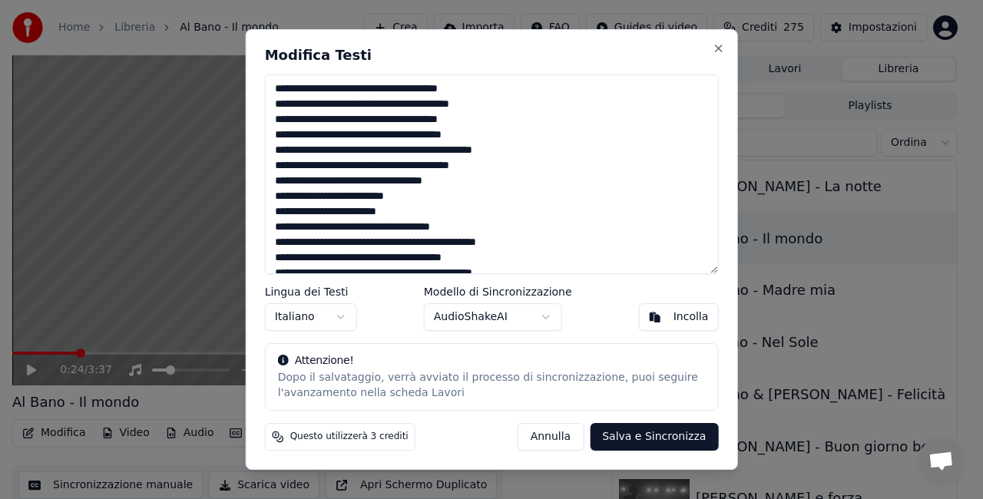
click at [653, 436] on button "Salva e Sincronizza" at bounding box center [654, 437] width 128 height 28
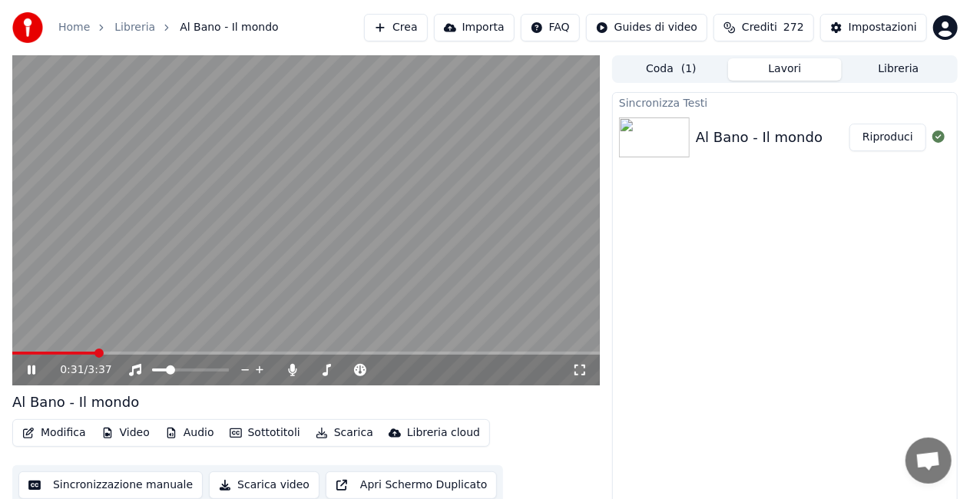
click at [242, 212] on video at bounding box center [305, 220] width 587 height 330
click at [858, 24] on div "Impostazioni" at bounding box center [882, 27] width 68 height 15
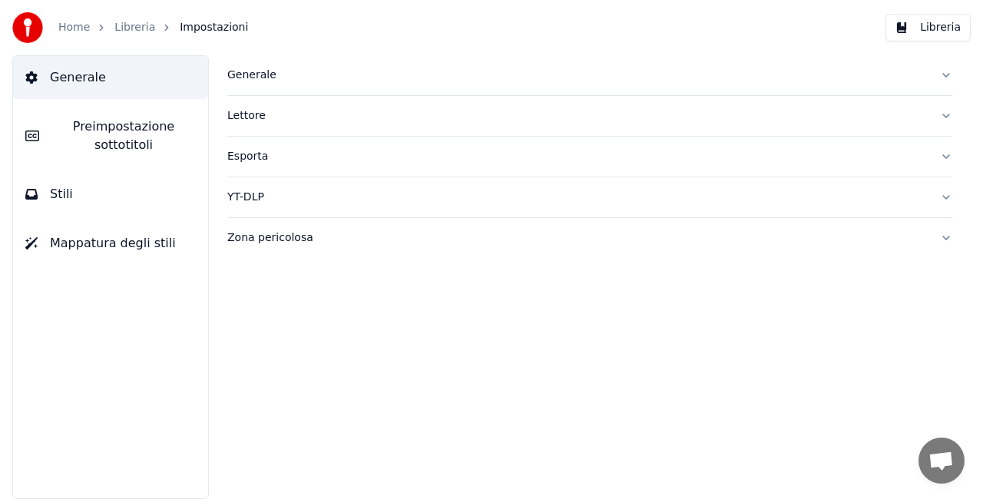
click at [958, 19] on div "Home Libreria Impostazioni Libreria" at bounding box center [491, 27] width 983 height 55
click at [958, 20] on button "Libreria" at bounding box center [927, 28] width 85 height 28
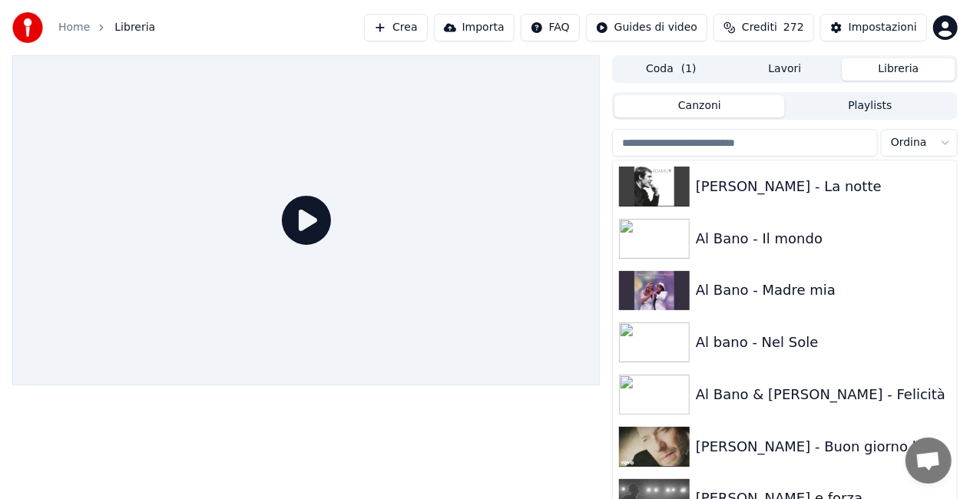
click at [957, 23] on html "Home Libreria Crea Importa FAQ Guides di video Crediti 272 Impostazioni Coda ( …" at bounding box center [485, 249] width 970 height 499
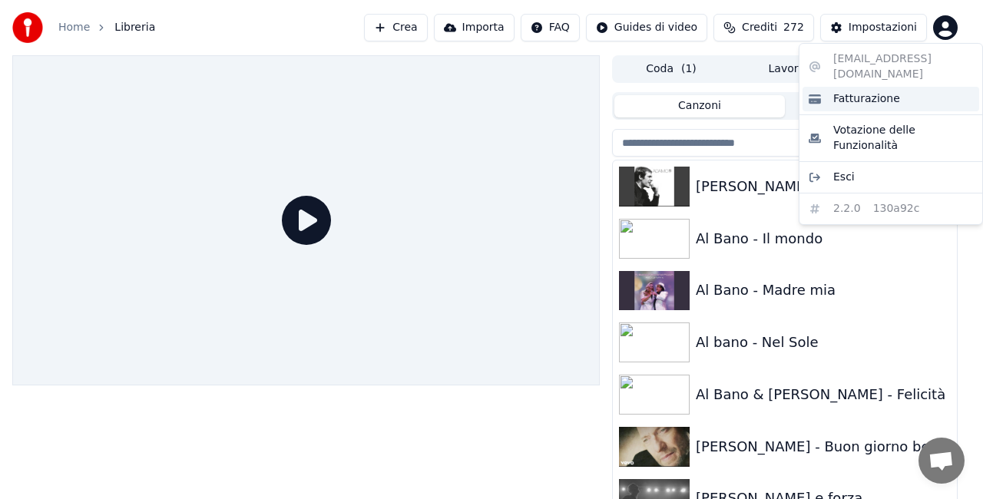
click at [906, 87] on div "Fatturazione" at bounding box center [890, 99] width 177 height 25
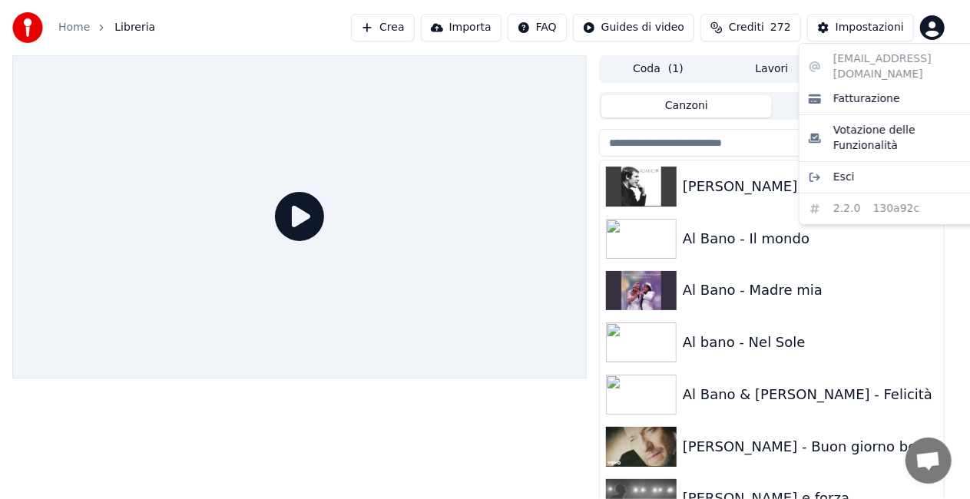
click at [946, 33] on html "Home Libreria Crea Importa FAQ Guides di video Crediti 272 Impostazioni Coda ( …" at bounding box center [485, 249] width 970 height 499
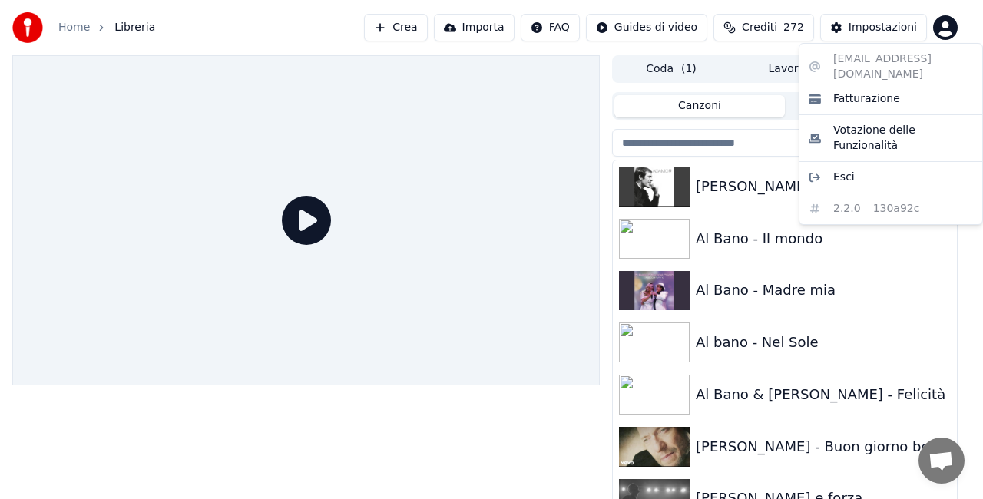
click at [885, 28] on html "Home Libreria Crea Importa FAQ Guides di video Crediti 272 Impostazioni Coda ( …" at bounding box center [491, 249] width 983 height 499
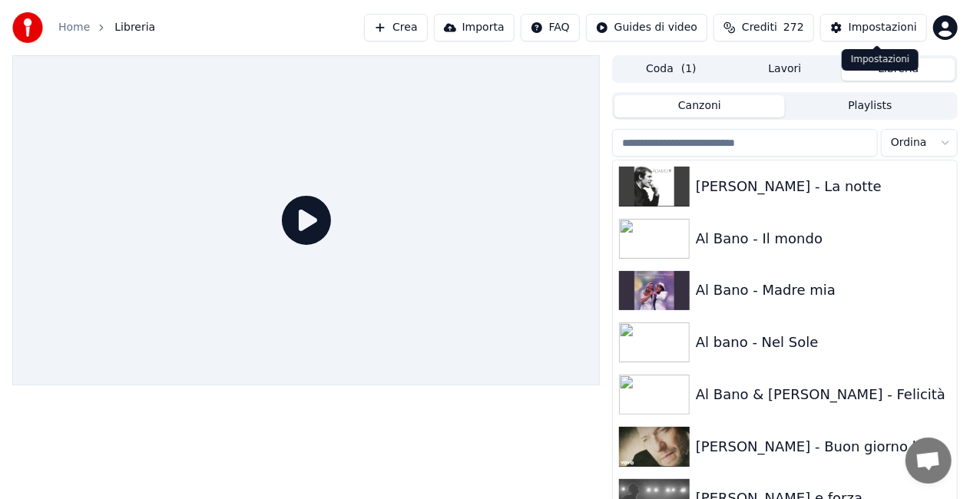
click at [865, 20] on div "Impostazioni" at bounding box center [882, 27] width 68 height 15
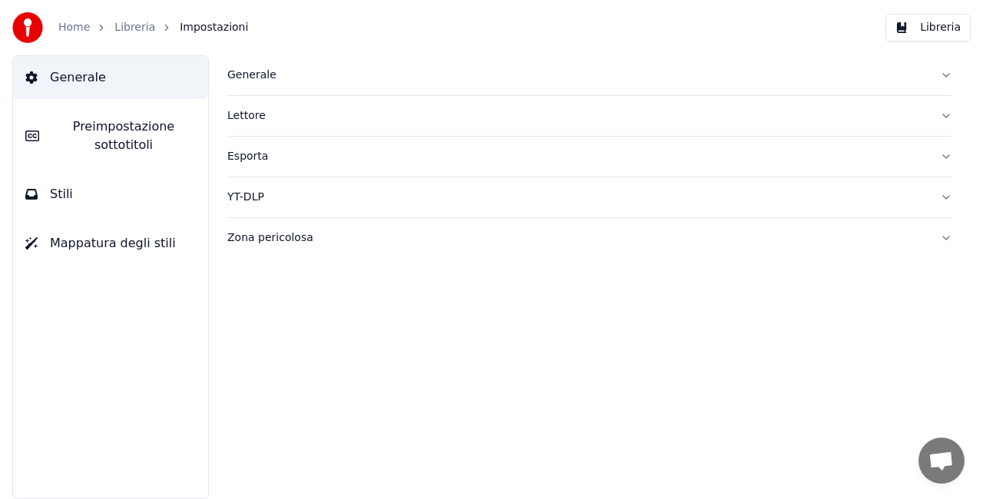
click at [926, 29] on button "Libreria" at bounding box center [927, 28] width 85 height 28
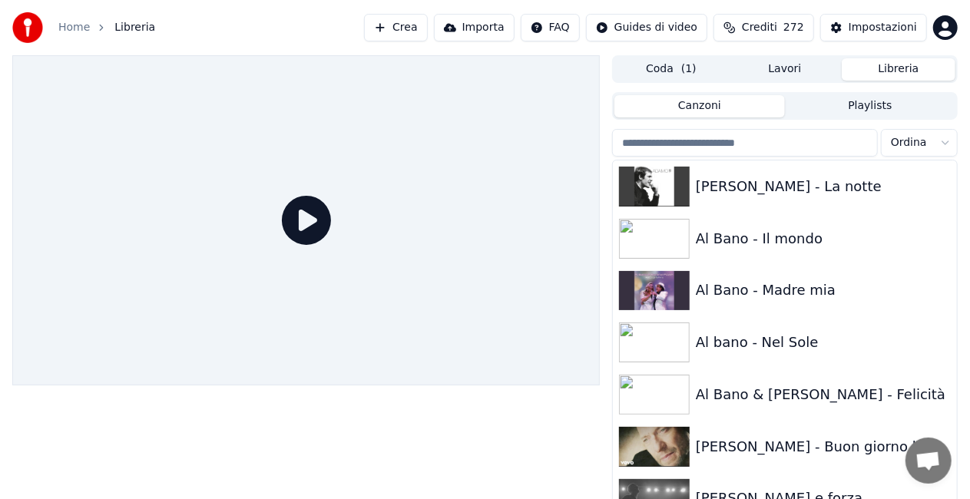
click at [794, 21] on span "272" at bounding box center [793, 27] width 21 height 15
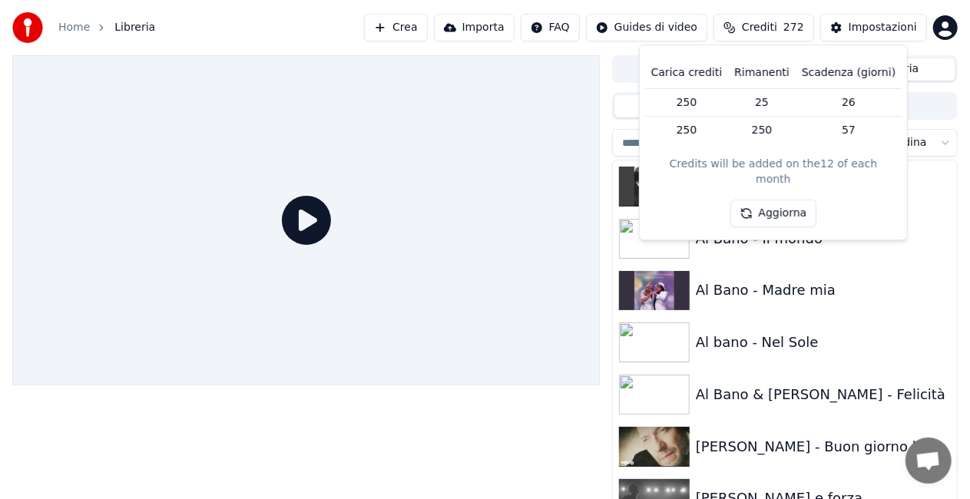
click at [689, 25] on html "Home Libreria Crea Importa FAQ Guides di video Crediti 272 Impostazioni Coda ( …" at bounding box center [485, 249] width 970 height 499
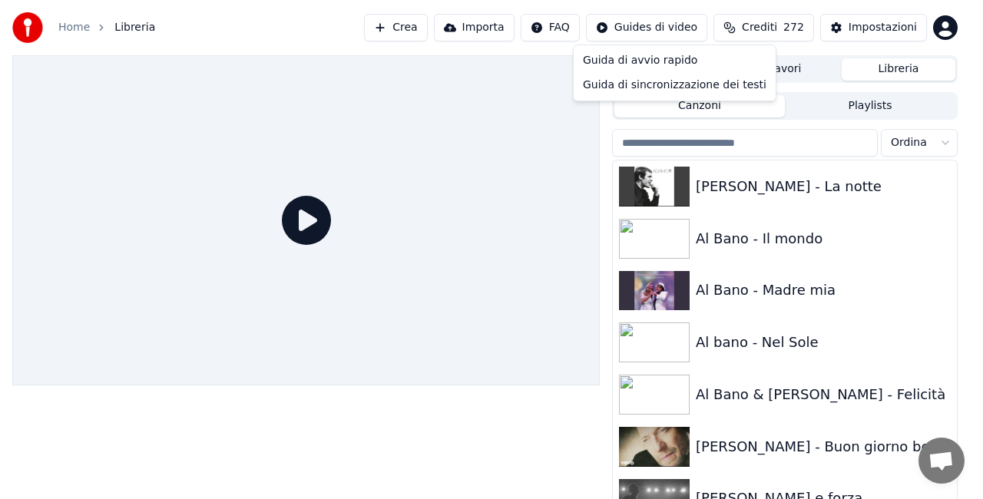
click at [557, 19] on html "Home Libreria Crea Importa FAQ Guides di video Crediti 272 Impostazioni Coda ( …" at bounding box center [491, 249] width 983 height 499
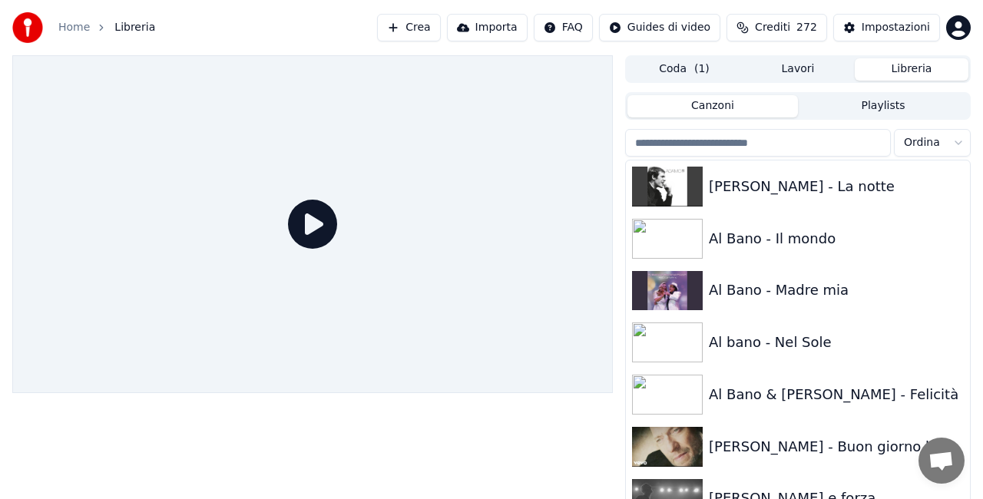
click at [561, 26] on html "Home Libreria Crea Importa FAQ Guides di video Crediti 272 Impostazioni Coda ( …" at bounding box center [491, 249] width 983 height 499
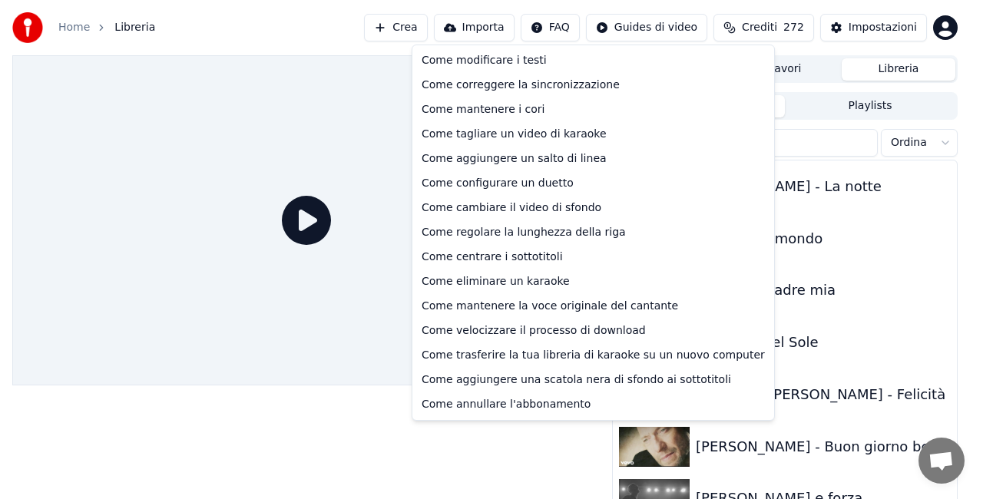
drag, startPoint x: 272, startPoint y: 18, endPoint x: 277, endPoint y: 32, distance: 14.8
click at [273, 18] on html "Home Libreria Crea Importa FAQ Guides di video Crediti 272 Impostazioni Coda ( …" at bounding box center [491, 249] width 983 height 499
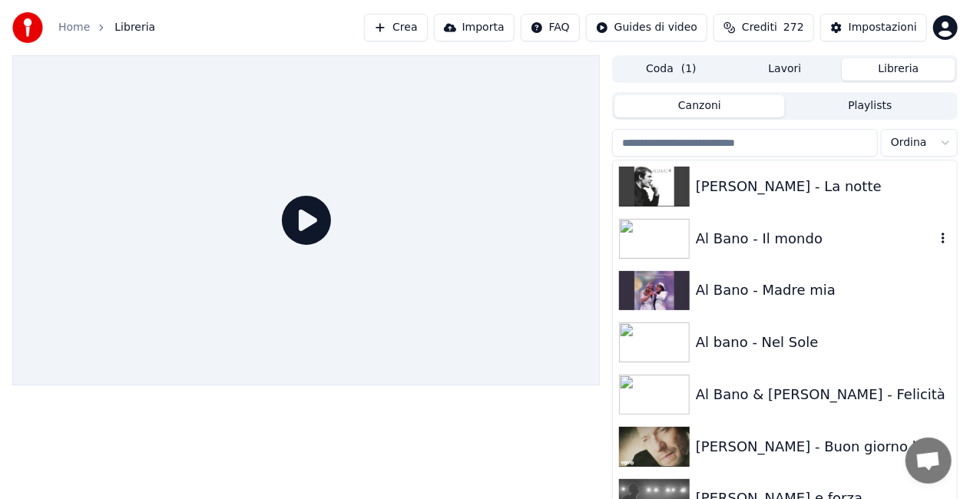
click at [725, 228] on div "Al Bano - Il mondo" at bounding box center [816, 238] width 240 height 21
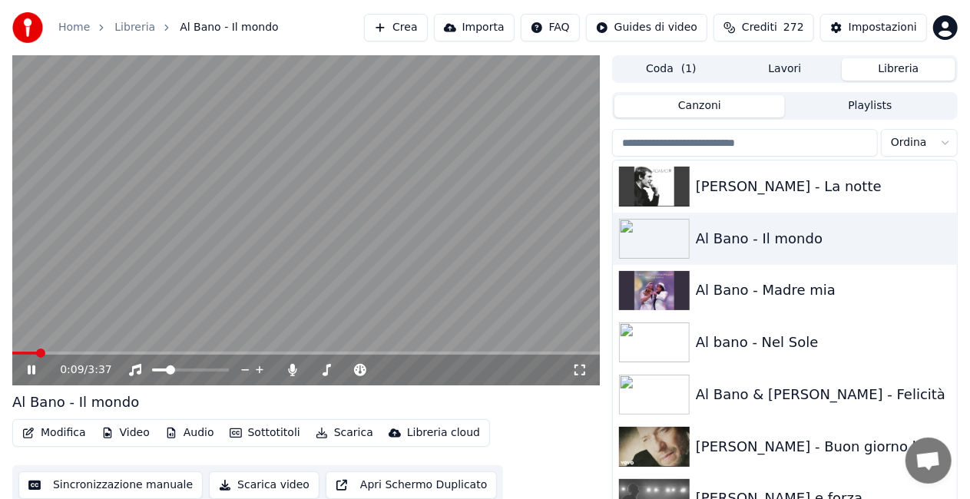
click at [37, 354] on span at bounding box center [305, 353] width 587 height 3
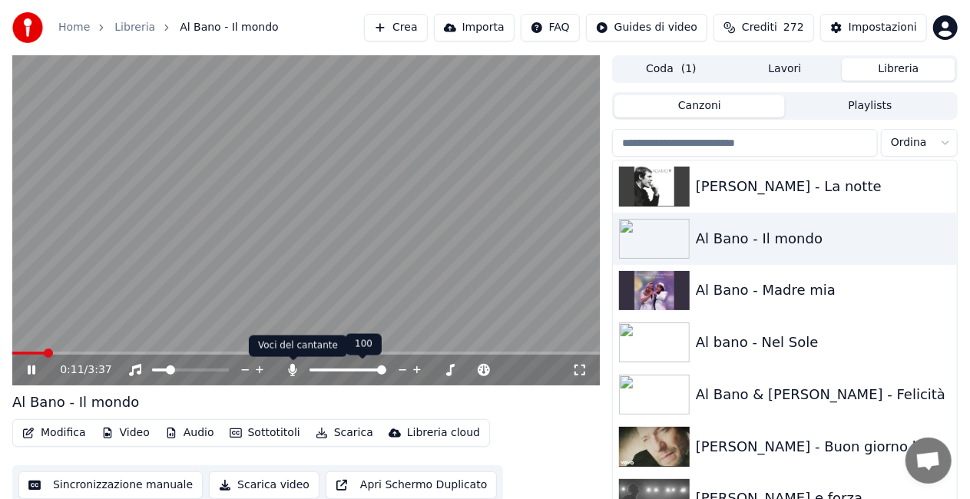
click at [293, 367] on icon at bounding box center [293, 370] width 8 height 12
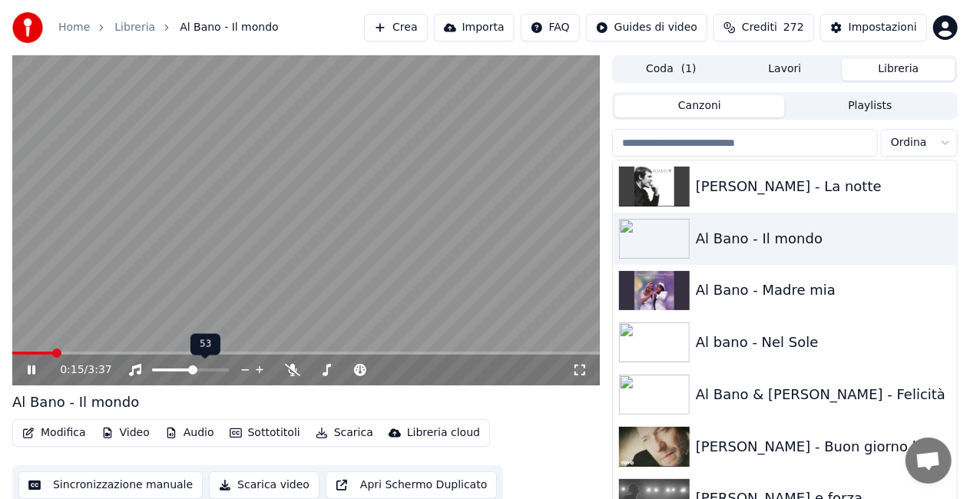
click at [192, 367] on span at bounding box center [192, 369] width 9 height 9
click at [174, 365] on span at bounding box center [178, 369] width 9 height 9
click at [19, 369] on div "0:27 / 3:37" at bounding box center [305, 369] width 575 height 15
click at [27, 367] on icon at bounding box center [42, 370] width 35 height 12
click at [415, 26] on button "Crea" at bounding box center [395, 28] width 63 height 28
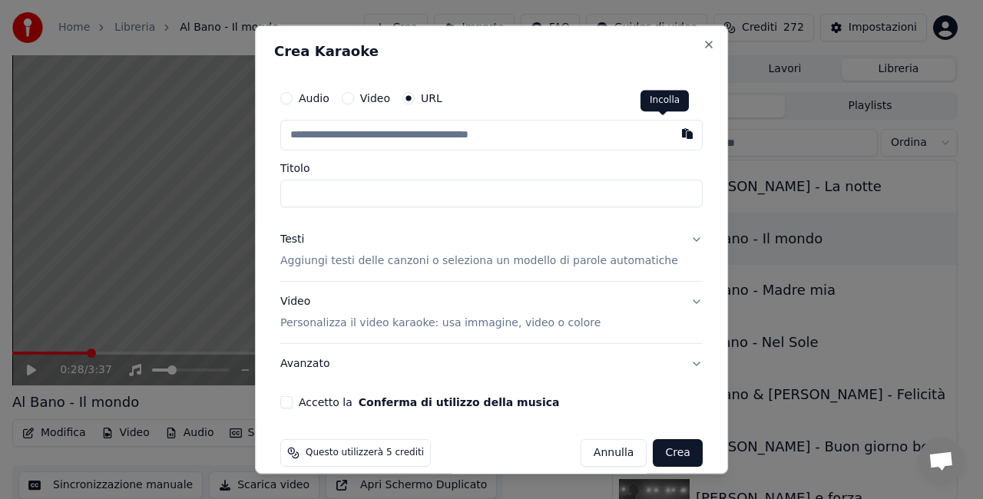
click at [672, 136] on button "button" at bounding box center [687, 134] width 31 height 28
type input "**********"
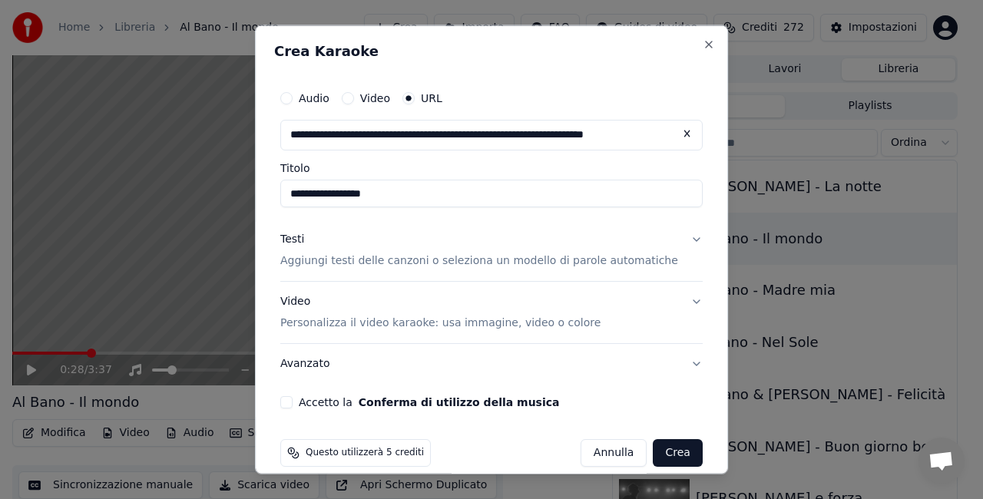
click at [355, 191] on input "**********" at bounding box center [491, 194] width 422 height 28
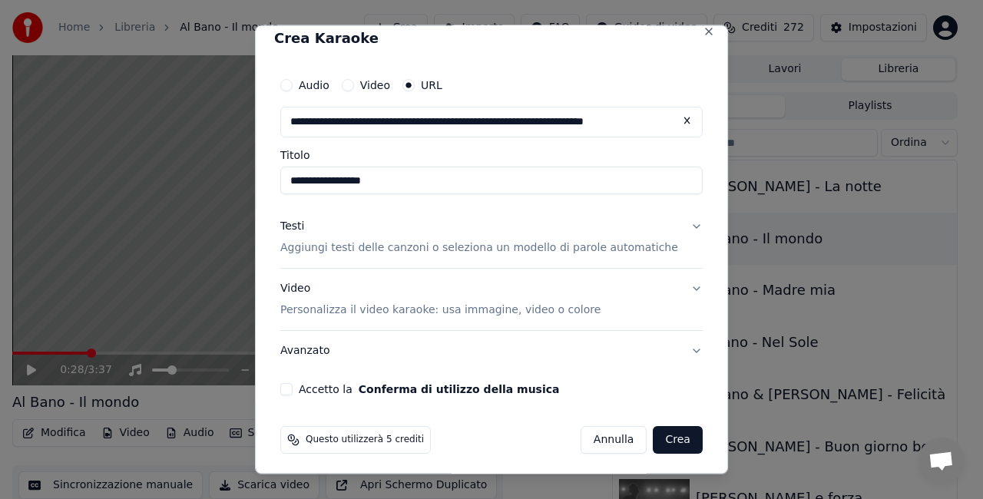
scroll to position [16, 0]
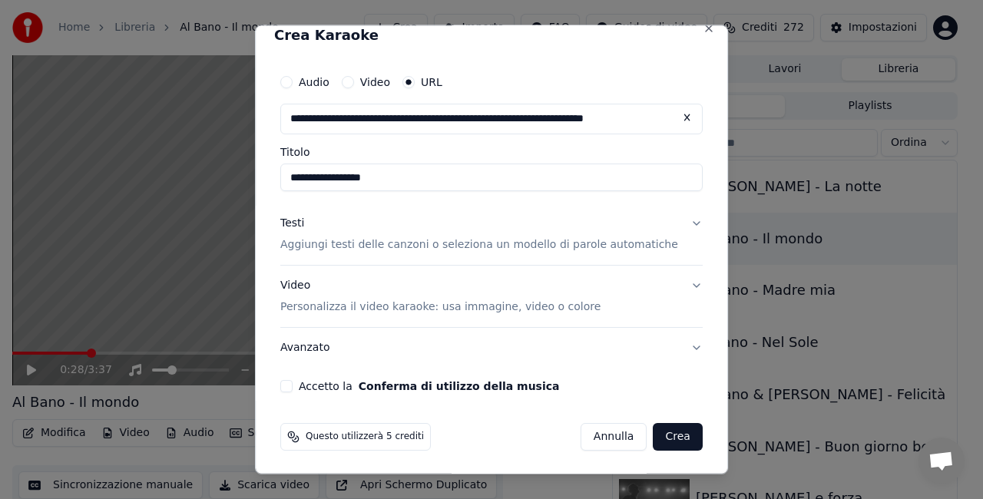
type input "**********"
click at [279, 398] on div "**********" at bounding box center [491, 249] width 473 height 449
click at [293, 379] on button "Accetto la Conferma di utilizzo della musica" at bounding box center [286, 385] width 12 height 12
click at [659, 432] on button "Crea" at bounding box center [677, 436] width 49 height 28
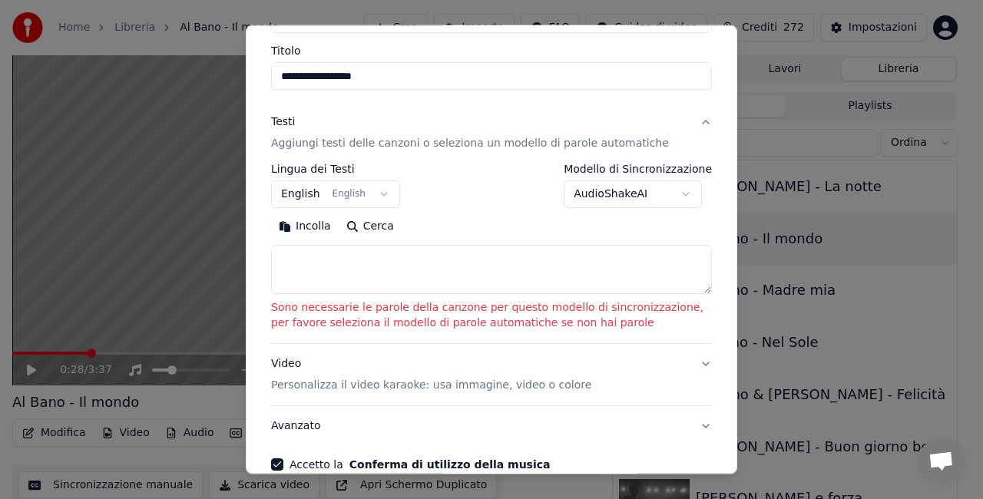
scroll to position [196, 0]
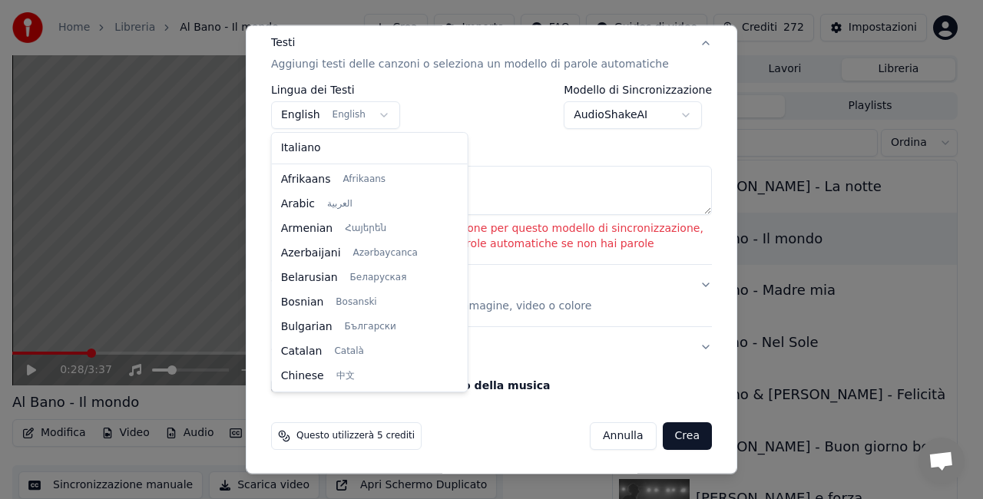
click at [335, 117] on body "**********" at bounding box center [485, 249] width 970 height 499
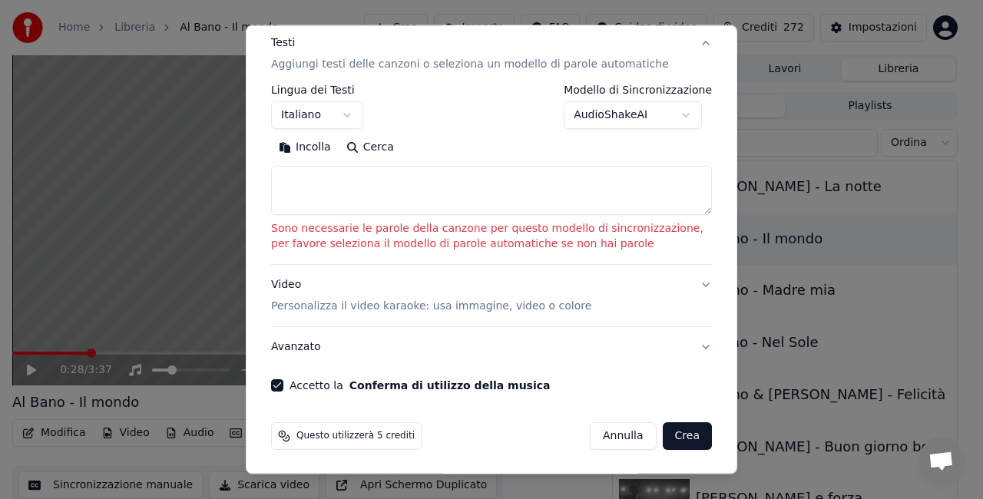
click at [670, 114] on body "**********" at bounding box center [485, 249] width 970 height 499
click at [677, 435] on button "Crea" at bounding box center [687, 436] width 49 height 28
select select "**"
click at [677, 435] on button "Crea" at bounding box center [687, 436] width 49 height 28
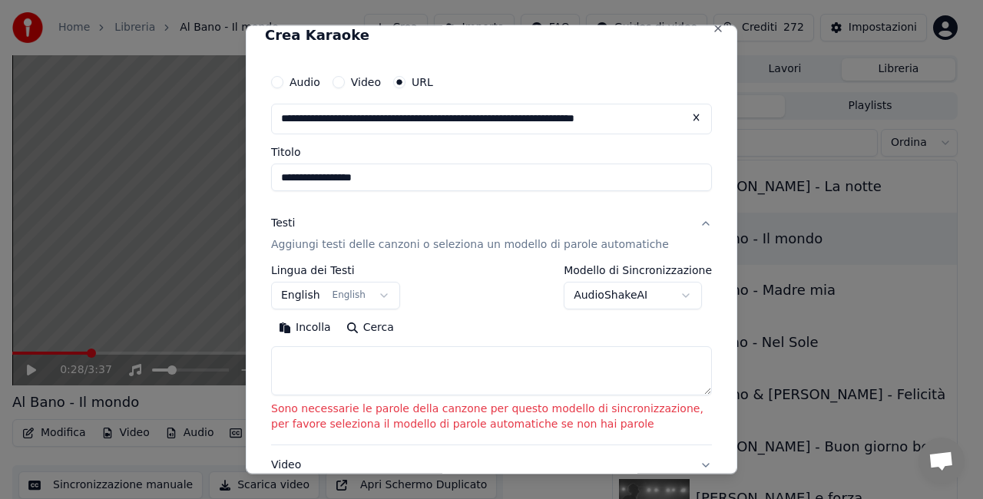
scroll to position [0, 0]
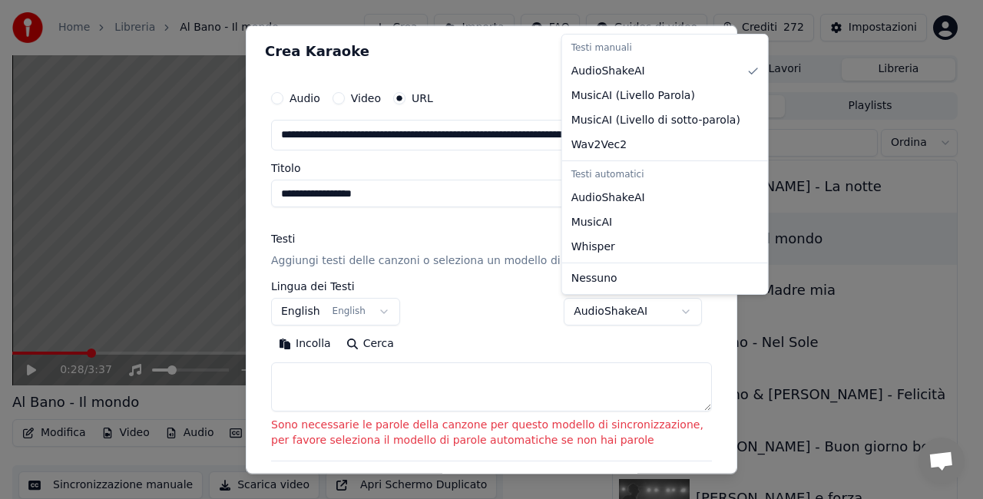
click at [640, 302] on body "**********" at bounding box center [485, 249] width 970 height 499
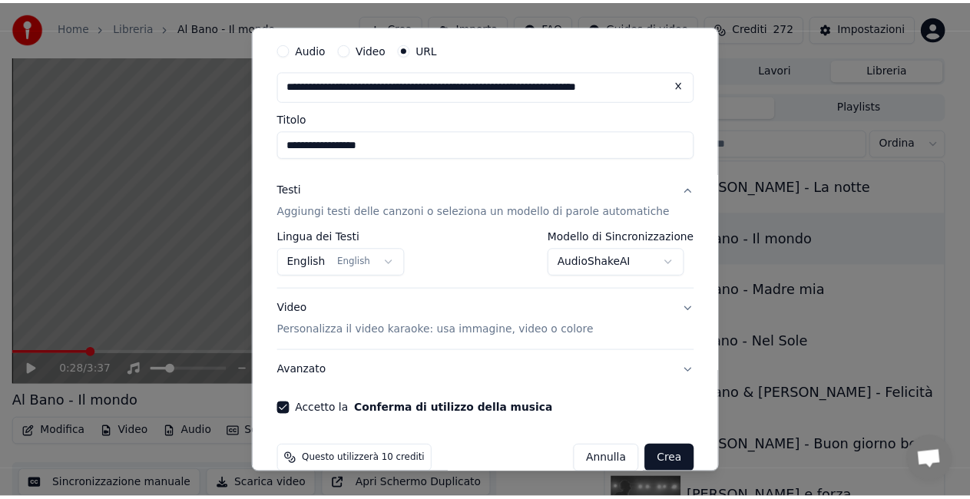
scroll to position [73, 0]
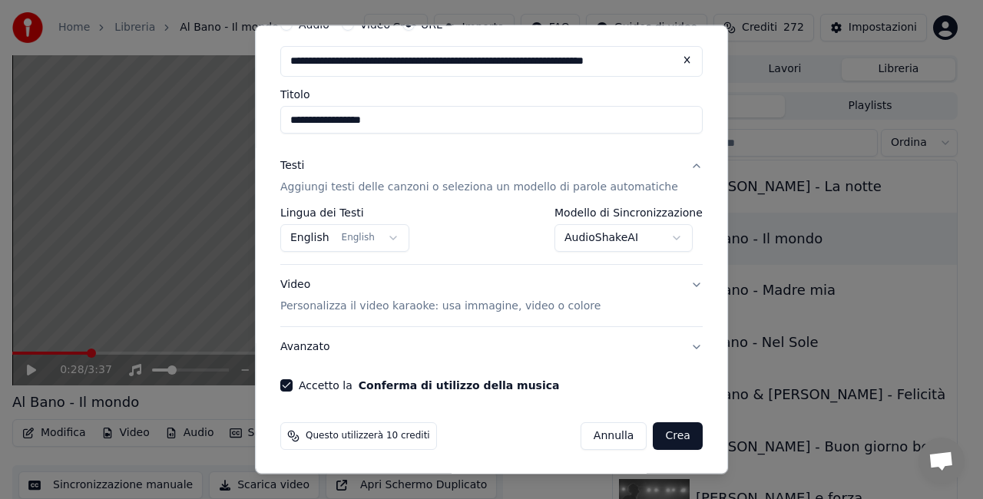
click at [660, 435] on button "Crea" at bounding box center [677, 436] width 49 height 28
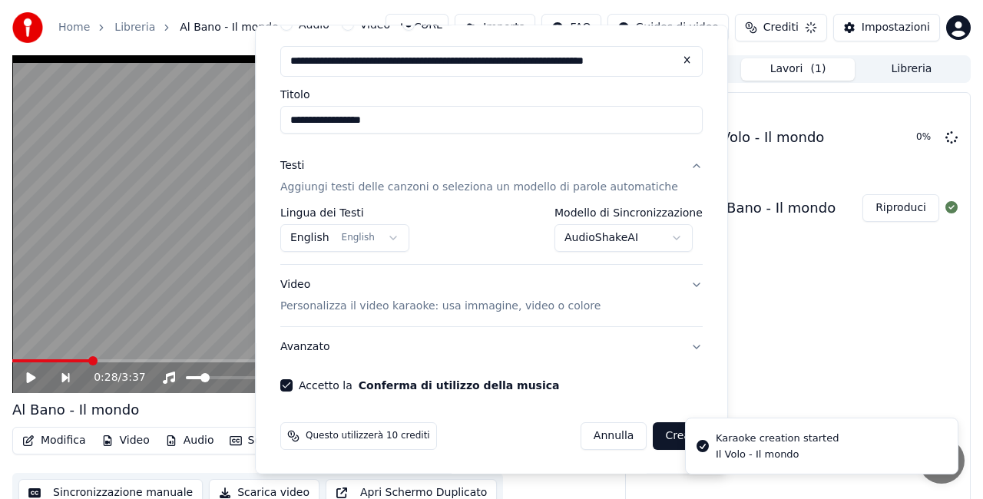
select select "**********"
select select
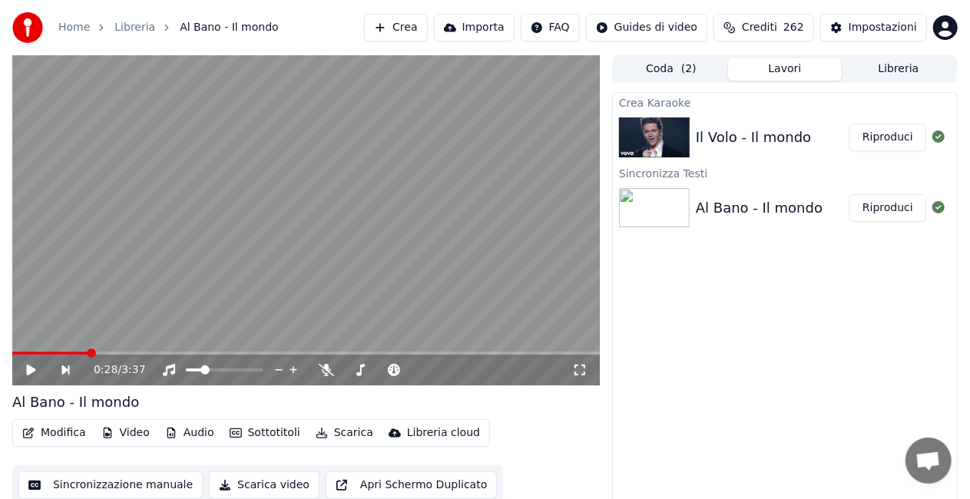
click at [889, 137] on button "Riproduci" at bounding box center [887, 138] width 77 height 28
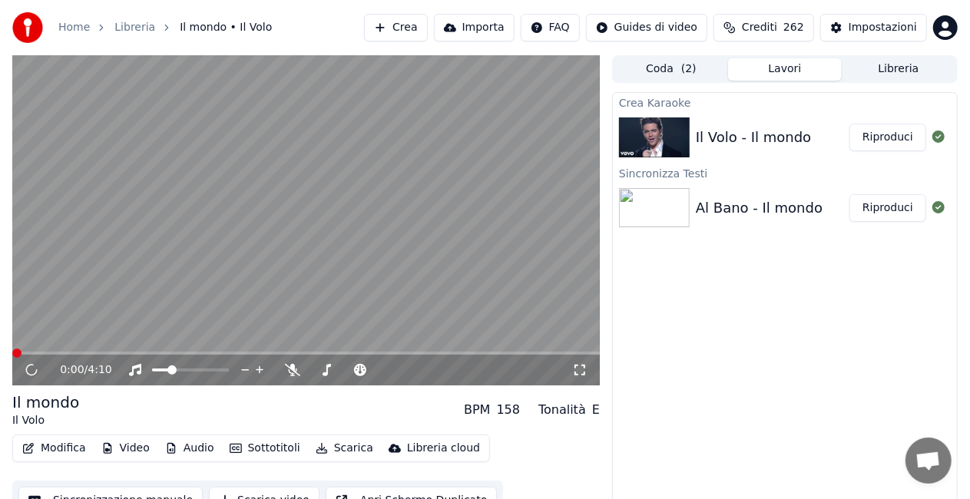
drag, startPoint x: 581, startPoint y: 365, endPoint x: 582, endPoint y: 388, distance: 23.0
click at [581, 365] on icon at bounding box center [579, 370] width 15 height 12
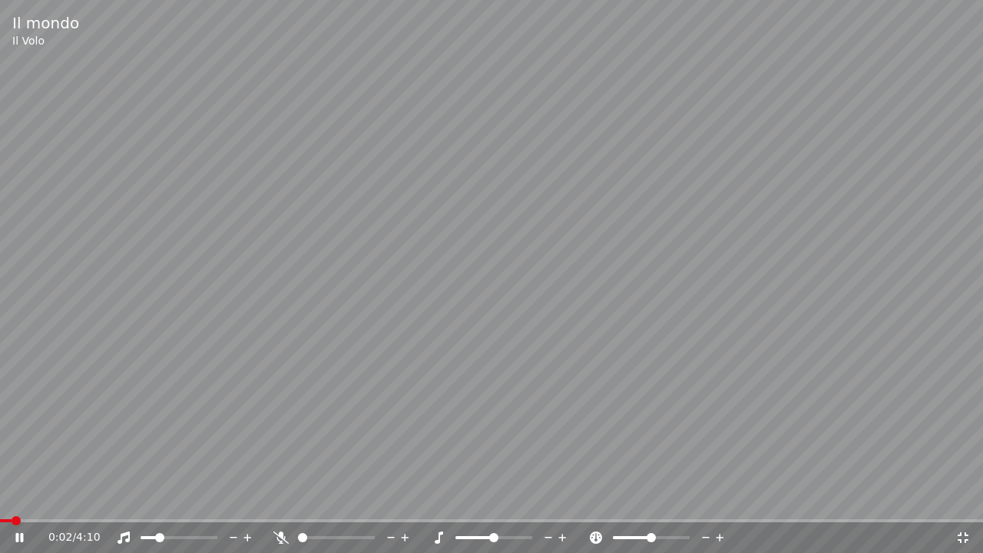
click at [116, 498] on icon at bounding box center [123, 537] width 15 height 12
click at [281, 498] on icon at bounding box center [280, 537] width 15 height 12
click at [971, 498] on div "0:33 / 4:10" at bounding box center [491, 537] width 971 height 15
click at [966, 498] on icon at bounding box center [962, 537] width 15 height 12
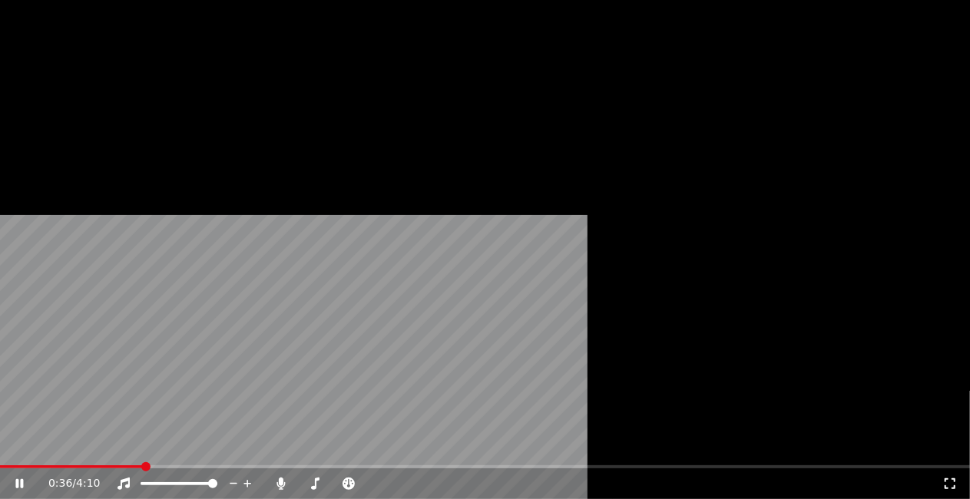
scroll to position [21, 0]
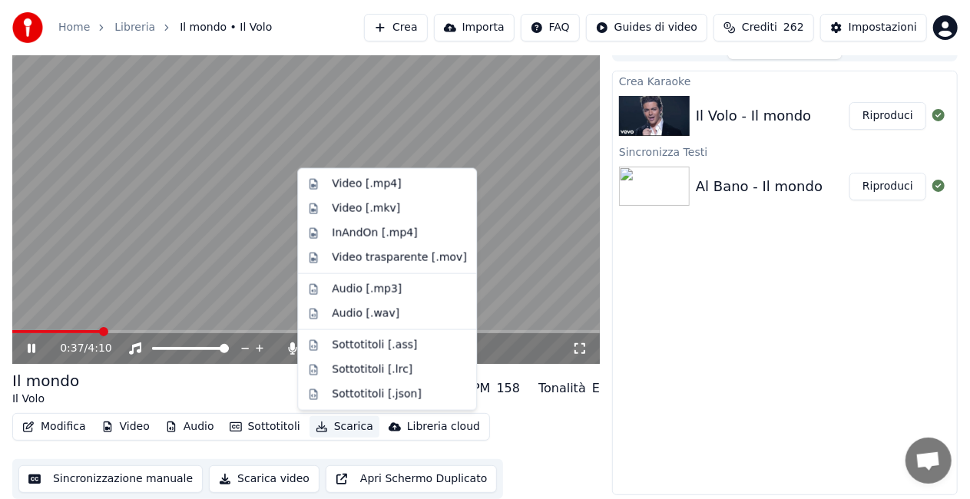
click at [334, 420] on button "Scarica" at bounding box center [344, 426] width 70 height 21
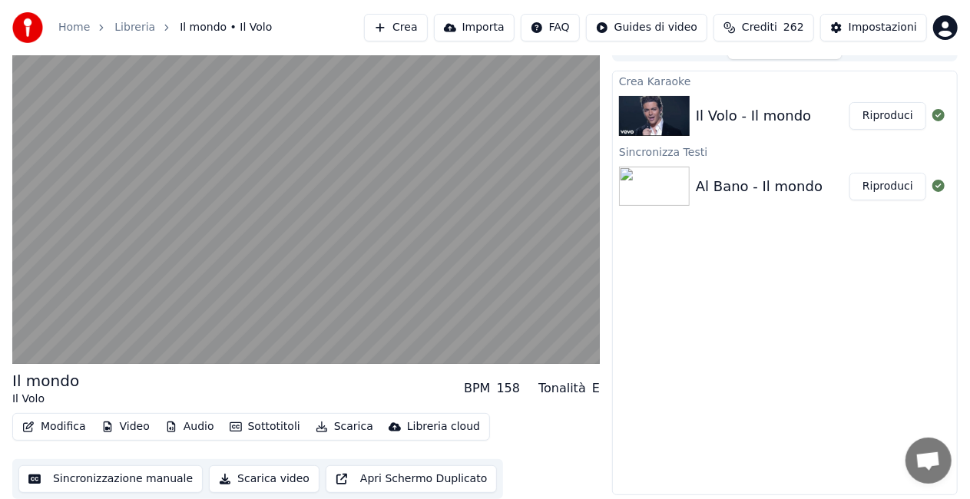
drag, startPoint x: 739, startPoint y: 409, endPoint x: 476, endPoint y: 399, distance: 262.8
click at [730, 407] on div "Crea Karaoke Il Volo - Il mondo Riproduci Sincronizza Testi Al Bano - Il mondo …" at bounding box center [785, 283] width 346 height 425
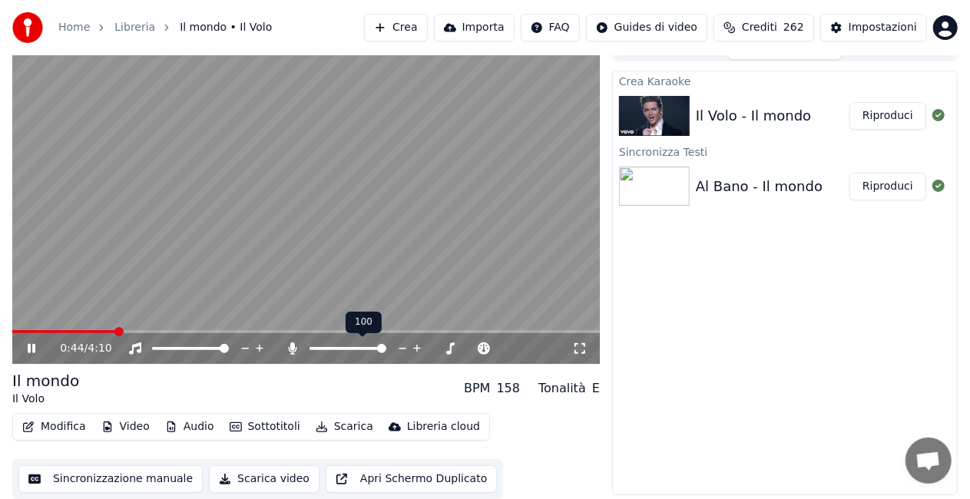
click at [294, 353] on icon at bounding box center [293, 348] width 8 height 12
click at [414, 205] on video at bounding box center [305, 199] width 587 height 330
